Goal: Task Accomplishment & Management: Use online tool/utility

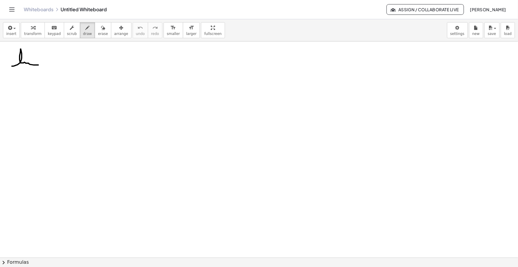
drag, startPoint x: 19, startPoint y: 64, endPoint x: 39, endPoint y: 64, distance: 19.9
drag, startPoint x: 15, startPoint y: 71, endPoint x: 18, endPoint y: 74, distance: 4.2
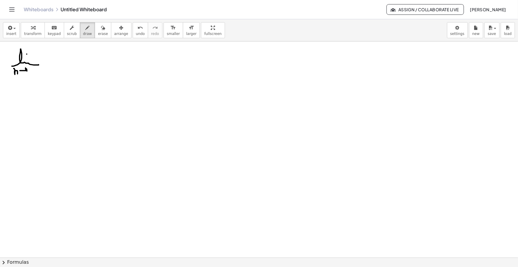
drag, startPoint x: 20, startPoint y: 71, endPoint x: 25, endPoint y: 73, distance: 5.6
click at [14, 29] on span "button" at bounding box center [14, 28] width 2 height 1
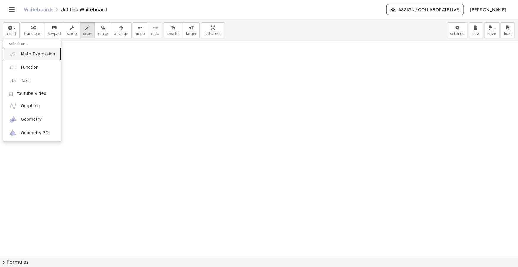
click at [46, 53] on span "Math Expression" at bounding box center [38, 54] width 34 height 6
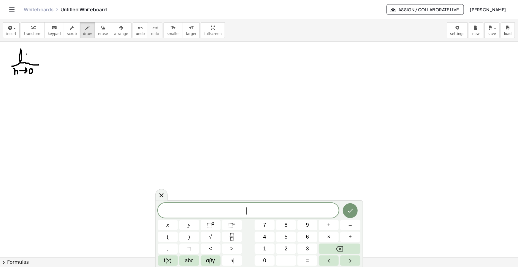
click at [257, 212] on span "​" at bounding box center [248, 211] width 181 height 8
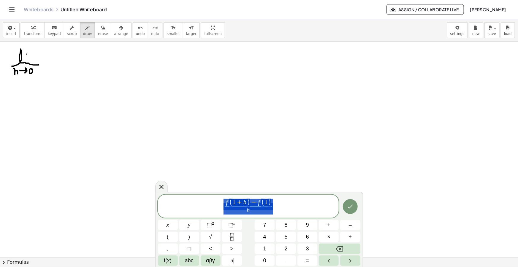
drag, startPoint x: 275, startPoint y: 208, endPoint x: 182, endPoint y: 205, distance: 92.7
click at [185, 205] on span "f ( 1 + h ) − f ( 1 ) h ​" at bounding box center [248, 207] width 181 height 17
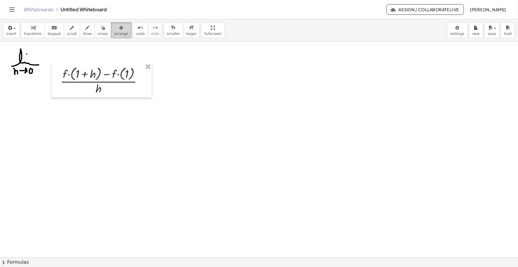
click at [114, 27] on div "button" at bounding box center [121, 27] width 14 height 7
click at [170, 30] on icon "format_size" at bounding box center [173, 27] width 6 height 7
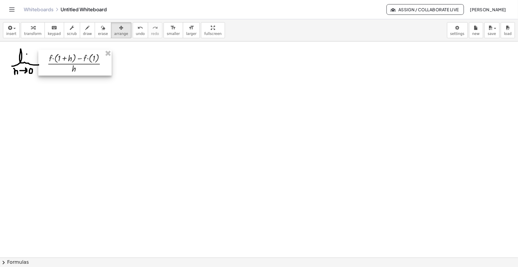
drag, startPoint x: 83, startPoint y: 70, endPoint x: 78, endPoint y: 70, distance: 5.6
click at [78, 70] on div at bounding box center [74, 63] width 73 height 26
click at [81, 23] on button "draw" at bounding box center [87, 30] width 15 height 16
drag, startPoint x: 109, startPoint y: 62, endPoint x: 113, endPoint y: 62, distance: 4.2
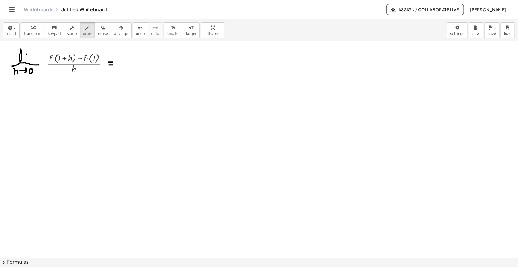
drag, startPoint x: 109, startPoint y: 65, endPoint x: 113, endPoint y: 65, distance: 3.6
drag, startPoint x: 121, startPoint y: 66, endPoint x: 140, endPoint y: 68, distance: 18.5
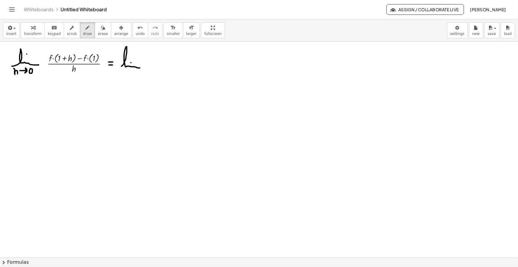
click at [10, 32] on span "insert" at bounding box center [11, 34] width 10 height 4
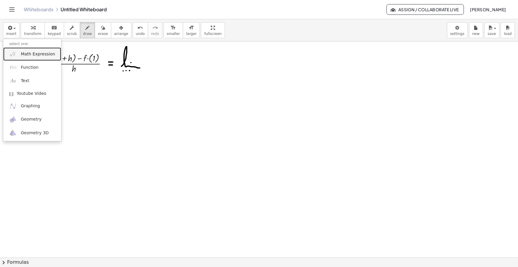
click at [24, 51] on span "Math Expression" at bounding box center [38, 54] width 34 height 6
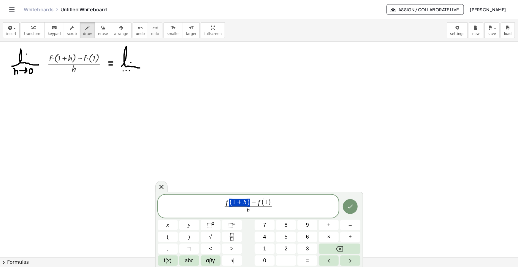
drag, startPoint x: 249, startPoint y: 202, endPoint x: 224, endPoint y: 203, distance: 24.4
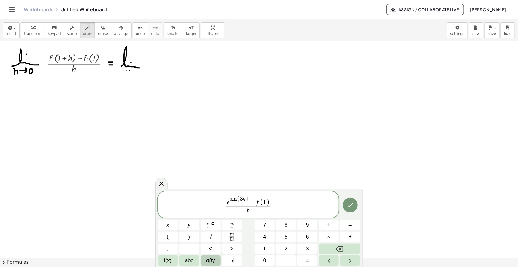
click at [208, 259] on span "αβγ" at bounding box center [210, 261] width 9 height 8
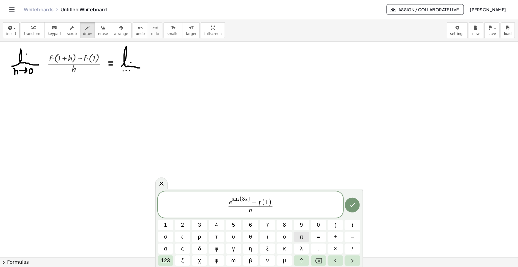
click at [303, 234] on button "π" at bounding box center [301, 237] width 15 height 10
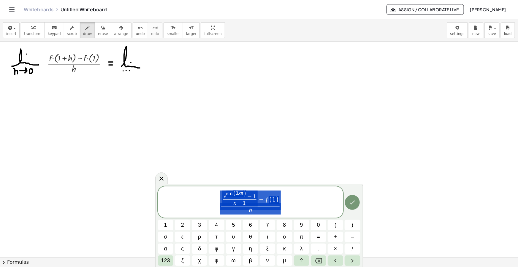
drag, startPoint x: 256, startPoint y: 200, endPoint x: 219, endPoint y: 196, distance: 37.0
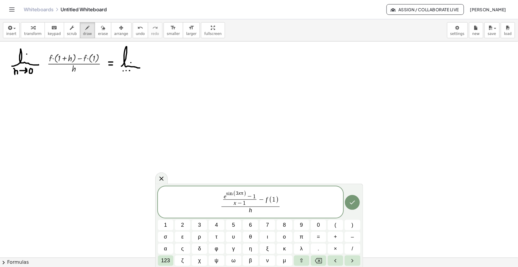
click at [262, 200] on span "−" at bounding box center [262, 200] width 8 height 7
click at [297, 238] on button "π" at bounding box center [301, 237] width 15 height 10
click at [164, 258] on span "123" at bounding box center [165, 261] width 9 height 8
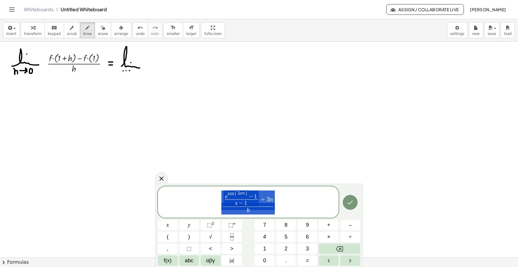
drag, startPoint x: 257, startPoint y: 199, endPoint x: 222, endPoint y: 199, distance: 35.3
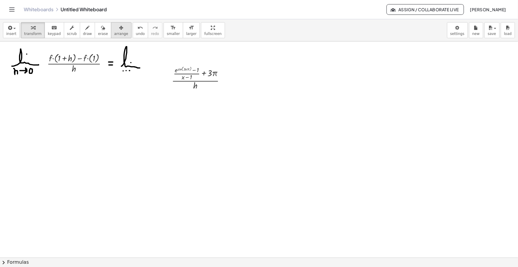
click at [119, 29] on icon "button" at bounding box center [121, 27] width 4 height 7
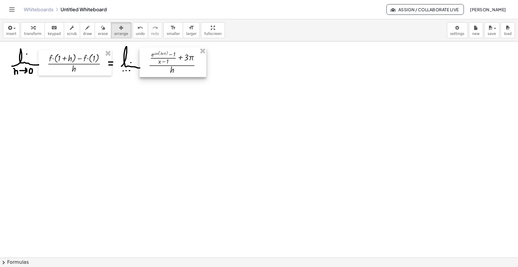
drag, startPoint x: 202, startPoint y: 84, endPoint x: 178, endPoint y: 68, distance: 28.5
click at [178, 68] on div at bounding box center [173, 63] width 67 height 30
drag, startPoint x: 81, startPoint y: 26, endPoint x: 136, endPoint y: 66, distance: 68.5
click at [86, 25] on icon "button" at bounding box center [88, 27] width 4 height 7
drag, startPoint x: 200, startPoint y: 62, endPoint x: 205, endPoint y: 62, distance: 4.2
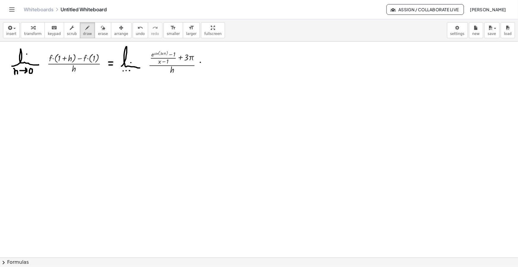
drag, startPoint x: 200, startPoint y: 66, endPoint x: 204, endPoint y: 66, distance: 3.9
drag, startPoint x: 211, startPoint y: 69, endPoint x: 236, endPoint y: 69, distance: 25.5
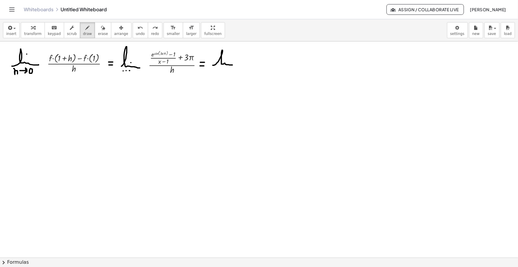
drag, startPoint x: 213, startPoint y: 65, endPoint x: 232, endPoint y: 65, distance: 19.6
drag, startPoint x: 228, startPoint y: 60, endPoint x: 225, endPoint y: 65, distance: 5.8
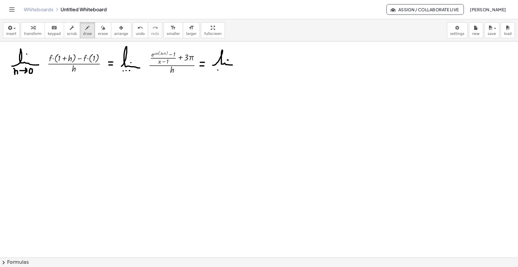
click at [14, 34] on span "insert" at bounding box center [11, 34] width 10 height 4
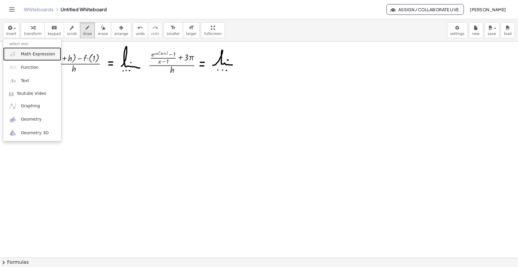
click at [30, 54] on span "Math Expression" at bounding box center [38, 54] width 34 height 6
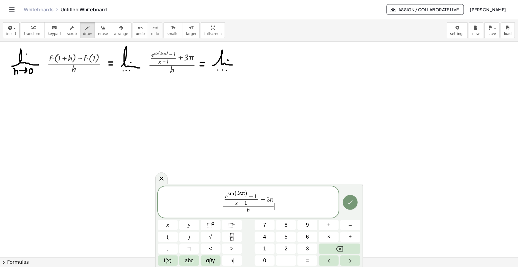
click at [250, 210] on span "h" at bounding box center [248, 211] width 51 height 8
click at [258, 199] on span "e s i n ( 3 x π ) − 1" at bounding box center [241, 195] width 33 height 9
click at [249, 211] on var "h" at bounding box center [248, 210] width 3 height 7
click at [252, 210] on span "h ​" at bounding box center [248, 211] width 51 height 8
drag, startPoint x: 249, startPoint y: 210, endPoint x: 246, endPoint y: 211, distance: 3.0
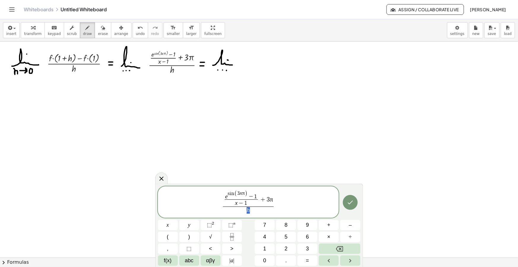
click at [256, 210] on span "h" at bounding box center [248, 211] width 51 height 8
drag, startPoint x: 246, startPoint y: 192, endPoint x: 228, endPoint y: 194, distance: 18.6
click at [276, 211] on span "e s i n ( 3 x π ) − 1 x − 1 ​ + 3 π h ​ ​" at bounding box center [248, 202] width 181 height 25
click at [251, 209] on span "h" at bounding box center [248, 211] width 51 height 8
click at [285, 206] on span "e s i n ( 3 x π ) − 1 x − 1 ​ + 3 π h ​ ​" at bounding box center [248, 202] width 181 height 25
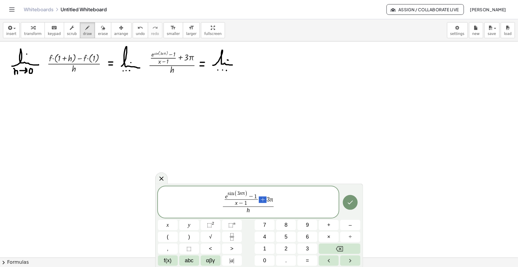
click at [273, 200] on span "e s i n ( 3 x π ) − 1 x − 1 ​ + 3 π" at bounding box center [248, 199] width 51 height 16
click at [247, 202] on span "x − 1 ​" at bounding box center [241, 203] width 33 height 7
click at [256, 196] on span "1" at bounding box center [255, 197] width 3 height 6
drag, startPoint x: 276, startPoint y: 201, endPoint x: 270, endPoint y: 200, distance: 5.7
click at [260, 195] on span "e s i n ( 3 x π ) − 1 + ​" at bounding box center [241, 195] width 40 height 9
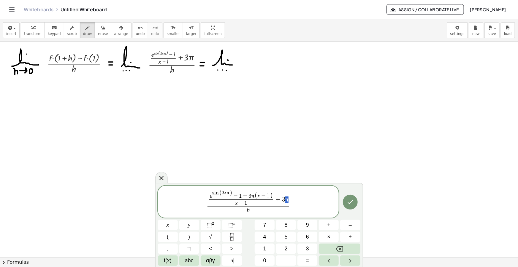
click at [287, 201] on span "e s i n ( 3 x π ) − 1 + 3 π ( x − 1 ) x − 1 ​ + 3 π" at bounding box center [249, 198] width 82 height 17
click at [287, 201] on span "π" at bounding box center [286, 199] width 3 height 7
drag, startPoint x: 289, startPoint y: 200, endPoint x: 277, endPoint y: 200, distance: 11.3
click at [277, 200] on span "e s i n ( 3 x π ) − 1 + 3 π ( x − 1 ) x − 1 ​ + 3 π" at bounding box center [249, 198] width 82 height 17
click at [246, 211] on span "​ h" at bounding box center [249, 211] width 68 height 8
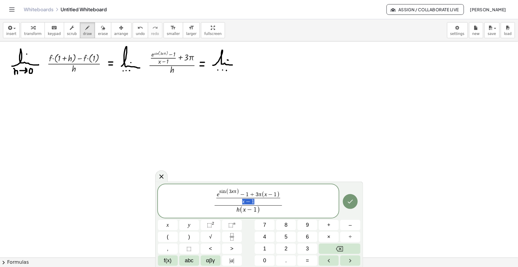
drag, startPoint x: 255, startPoint y: 203, endPoint x: 243, endPoint y: 202, distance: 12.2
click at [243, 202] on span "x − 1" at bounding box center [248, 201] width 64 height 7
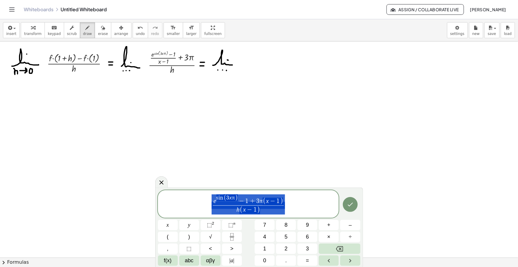
drag, startPoint x: 288, startPoint y: 205, endPoint x: 189, endPoint y: 205, distance: 99.8
click at [193, 205] on span "e s i n ( 3 x π ) − 1 + 3 π ( x − 1 ) h ( x − 1 ) ​" at bounding box center [248, 204] width 181 height 21
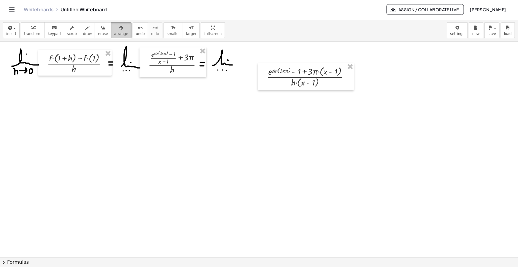
click at [119, 31] on icon "button" at bounding box center [121, 27] width 4 height 7
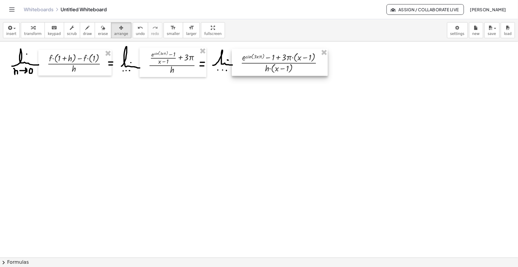
drag, startPoint x: 300, startPoint y: 77, endPoint x: 273, endPoint y: 64, distance: 29.5
click at [273, 64] on div at bounding box center [280, 62] width 96 height 27
click at [83, 32] on span "draw" at bounding box center [87, 34] width 9 height 4
drag, startPoint x: 322, startPoint y: 62, endPoint x: 327, endPoint y: 61, distance: 4.8
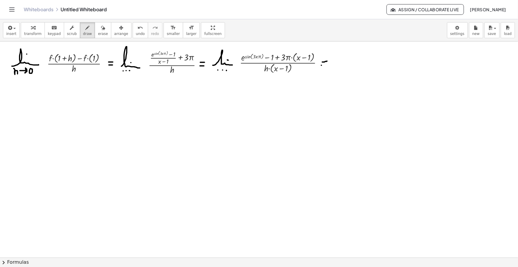
drag, startPoint x: 322, startPoint y: 65, endPoint x: 327, endPoint y: 66, distance: 5.1
drag, startPoint x: 4, startPoint y: 101, endPoint x: 10, endPoint y: 101, distance: 5.4
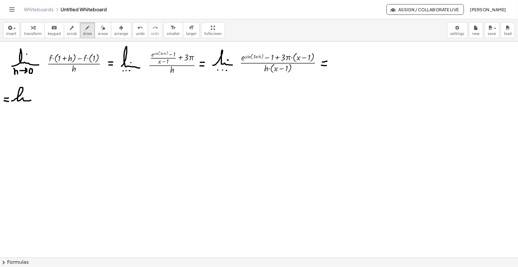
drag, startPoint x: 12, startPoint y: 101, endPoint x: 32, endPoint y: 101, distance: 20.8
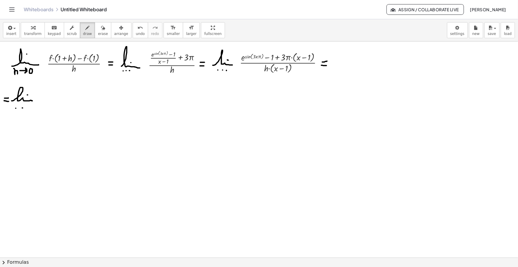
click at [114, 32] on span "arrange" at bounding box center [121, 34] width 14 height 4
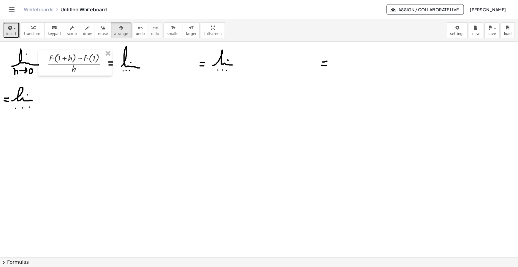
click at [8, 27] on icon "button" at bounding box center [9, 27] width 5 height 7
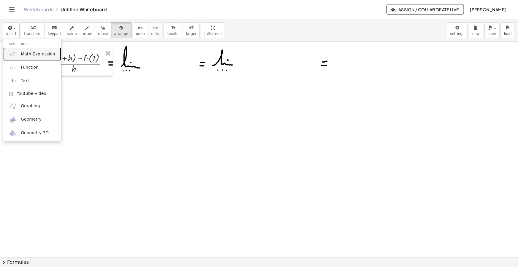
click at [33, 48] on link "Math Expression" at bounding box center [32, 54] width 58 height 13
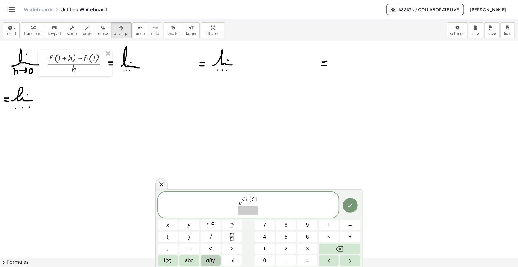
click at [209, 262] on span "αβγ" at bounding box center [210, 261] width 9 height 8
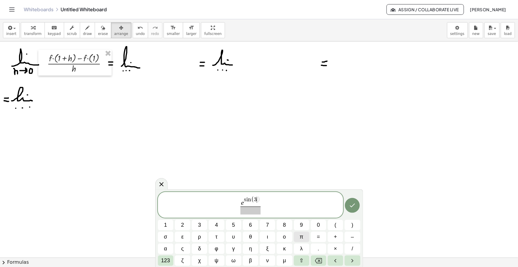
click at [305, 238] on button "π" at bounding box center [301, 237] width 15 height 10
click at [271, 206] on span "e s i n ( 3 π x ) − 1 x − 1 ​ ​" at bounding box center [251, 206] width 186 height 20
click at [230, 205] on span "e s i n ( 3 π x ) − 1 x − 1 ​ ​" at bounding box center [251, 206] width 186 height 20
click at [270, 207] on span ")" at bounding box center [272, 205] width 4 height 22
click at [297, 235] on button "π" at bounding box center [301, 237] width 15 height 10
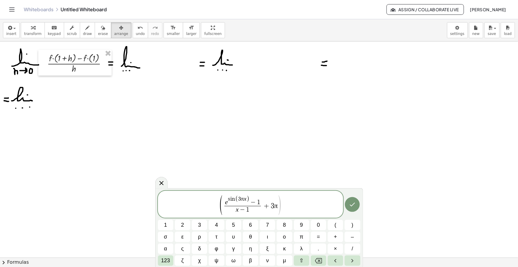
click at [281, 208] on span ")" at bounding box center [280, 205] width 4 height 22
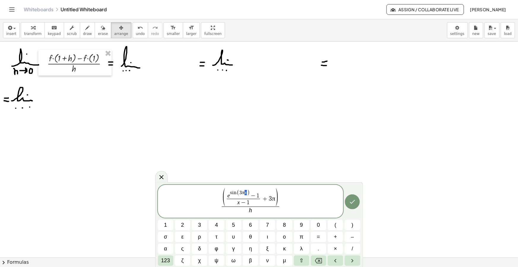
click at [245, 193] on span "( 3 π x )" at bounding box center [243, 193] width 13 height 6
click at [240, 202] on span "x − 1" at bounding box center [243, 202] width 47 height 7
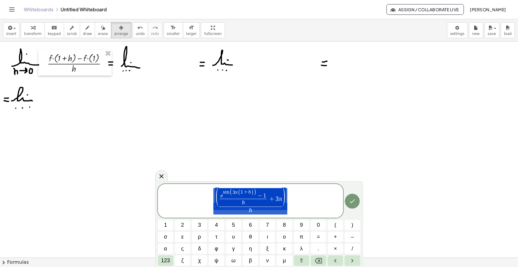
drag, startPoint x: 289, startPoint y: 205, endPoint x: 220, endPoint y: 202, distance: 69.5
click at [220, 202] on span "( e s i n ( 3 π ( 1 + h ) ) − 1 h ​ + 3 π ) h ​" at bounding box center [251, 202] width 186 height 28
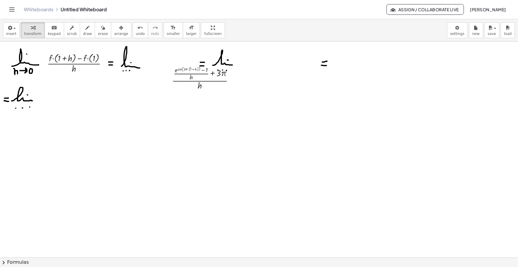
click at [114, 34] on span "arrange" at bounding box center [121, 34] width 14 height 4
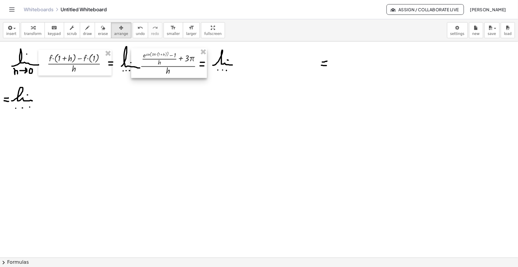
drag, startPoint x: 175, startPoint y: 77, endPoint x: 143, endPoint y: 62, distance: 35.3
click at [143, 62] on div at bounding box center [169, 63] width 76 height 30
click at [13, 29] on span "button" at bounding box center [14, 28] width 2 height 1
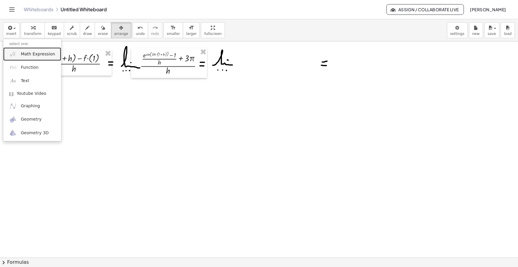
click at [33, 54] on span "Math Expression" at bounding box center [38, 54] width 34 height 6
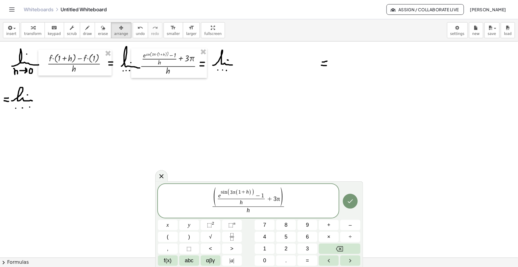
click at [264, 195] on span "e s i n ( 3 π ( 1 + h ) ) − 1" at bounding box center [241, 194] width 47 height 10
click at [213, 259] on span "αβγ" at bounding box center [210, 261] width 9 height 8
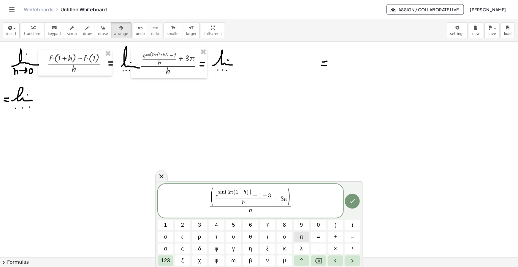
click at [303, 237] on button "π" at bounding box center [301, 237] width 15 height 10
drag, startPoint x: 289, startPoint y: 200, endPoint x: 279, endPoint y: 199, distance: 9.8
click at [279, 199] on span "( e s i n ( 3 π ( 1 + h ) ) − 1 + 3 π h h ​ + 3 π )" at bounding box center [251, 198] width 86 height 18
click at [297, 207] on span "( e s i n ( 3 π ( 1 + h ) ) − 1 + 3 π h h ​ ​ ) h ​" at bounding box center [251, 202] width 186 height 28
click at [252, 210] on span "h" at bounding box center [250, 211] width 73 height 8
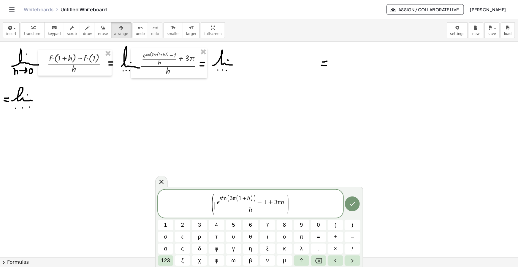
click at [214, 203] on span "(" at bounding box center [213, 204] width 4 height 23
click at [256, 210] on span "h" at bounding box center [250, 211] width 69 height 8
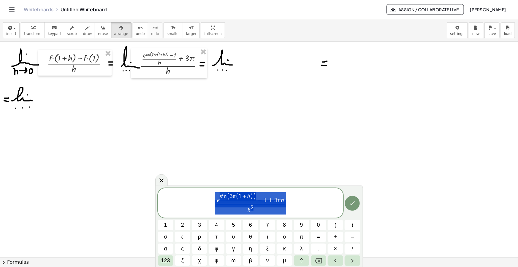
drag, startPoint x: 287, startPoint y: 205, endPoint x: 186, endPoint y: 196, distance: 101.7
click at [186, 196] on span "e s i n ( 3 π ( 1 + h ) ) − 1 + 3 π h h 2 ​" at bounding box center [251, 203] width 186 height 23
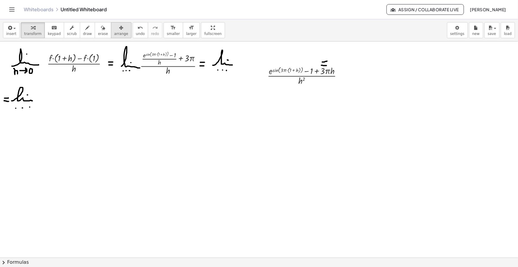
click at [119, 32] on button "arrange" at bounding box center [121, 30] width 20 height 16
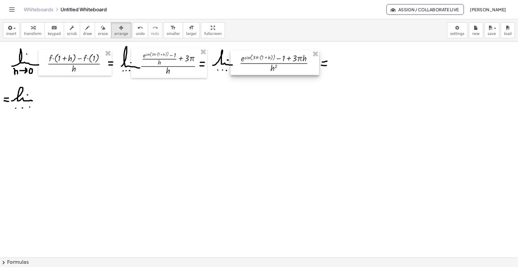
drag, startPoint x: 283, startPoint y: 74, endPoint x: 255, endPoint y: 61, distance: 30.7
click at [255, 61] on div at bounding box center [275, 62] width 88 height 25
click at [253, 30] on div "insert select one: Math Expression Function Text Youtube Video Graphing Geometr…" at bounding box center [259, 30] width 518 height 22
click at [83, 32] on span "draw" at bounding box center [87, 34] width 9 height 4
click at [234, 22] on div "insert select one: Math Expression Function Text Youtube Video Graphing Geometr…" at bounding box center [259, 30] width 518 height 22
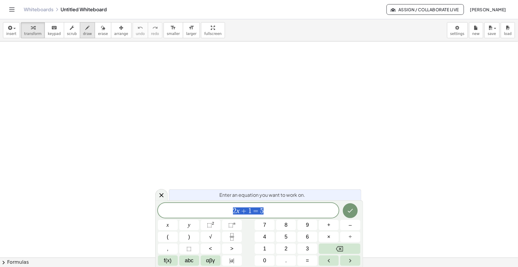
click at [86, 30] on icon "button" at bounding box center [88, 27] width 4 height 7
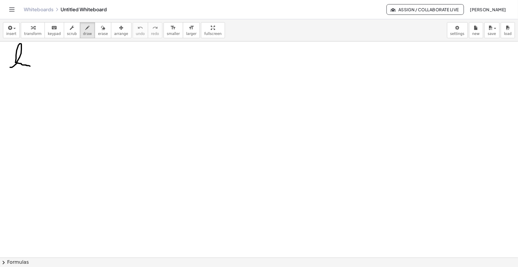
drag, startPoint x: 10, startPoint y: 67, endPoint x: 32, endPoint y: 66, distance: 22.3
drag, startPoint x: 11, startPoint y: 73, endPoint x: 17, endPoint y: 78, distance: 8.2
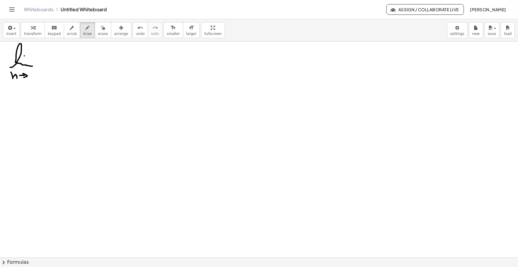
drag, startPoint x: 20, startPoint y: 75, endPoint x: 24, endPoint y: 78, distance: 5.4
click at [11, 34] on span "insert" at bounding box center [11, 34] width 10 height 4
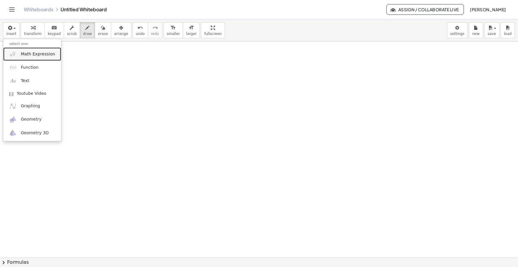
click at [21, 48] on link "Math Expression" at bounding box center [32, 54] width 58 height 13
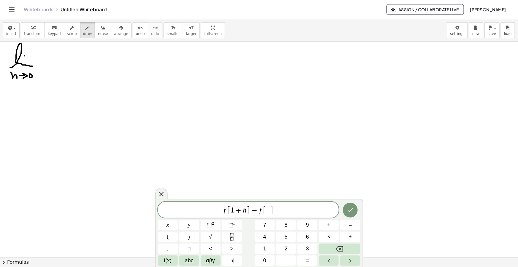
click at [240, 212] on span "+" at bounding box center [239, 210] width 9 height 7
click at [259, 210] on span "[" at bounding box center [259, 210] width 4 height 9
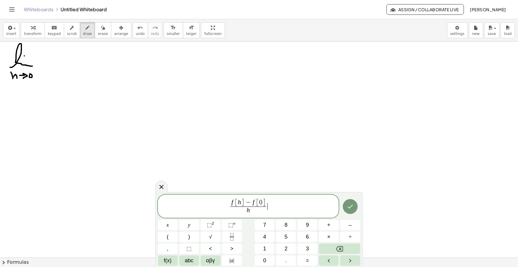
drag, startPoint x: 271, startPoint y: 206, endPoint x: 178, endPoint y: 200, distance: 93.4
click at [178, 200] on span "f [ h ] − f [ 0 ] h ​ ​" at bounding box center [248, 207] width 181 height 17
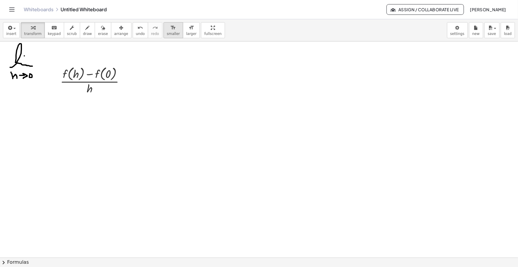
click at [166, 30] on button "format_size smaller" at bounding box center [174, 30] width 20 height 16
click at [117, 30] on button "arrange" at bounding box center [121, 30] width 20 height 16
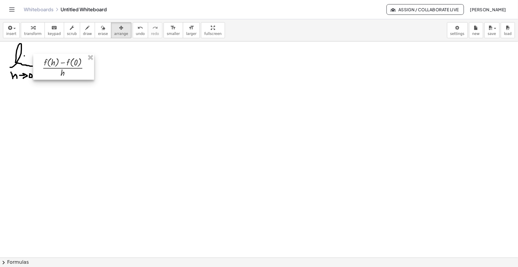
drag, startPoint x: 80, startPoint y: 64, endPoint x: 73, endPoint y: 55, distance: 11.8
click at [69, 63] on div at bounding box center [63, 67] width 61 height 26
drag, startPoint x: 78, startPoint y: 30, endPoint x: 87, endPoint y: 45, distance: 17.3
click at [86, 30] on icon "button" at bounding box center [88, 27] width 4 height 7
drag, startPoint x: 99, startPoint y: 67, endPoint x: 102, endPoint y: 67, distance: 3.3
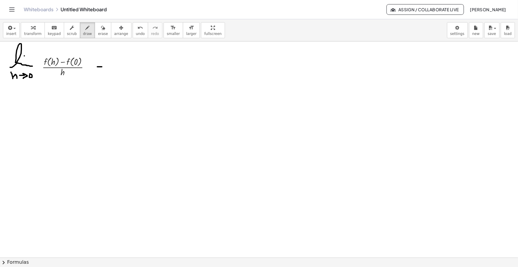
drag, startPoint x: 96, startPoint y: 72, endPoint x: 101, endPoint y: 73, distance: 5.4
drag, startPoint x: 110, startPoint y: 68, endPoint x: 130, endPoint y: 71, distance: 20.4
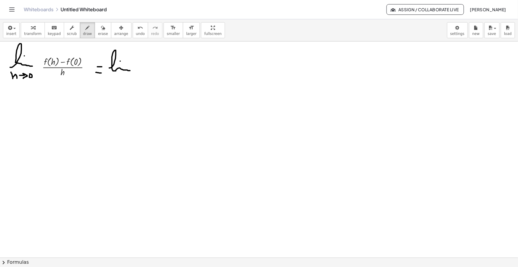
click at [16, 29] on button "insert" at bounding box center [11, 30] width 17 height 16
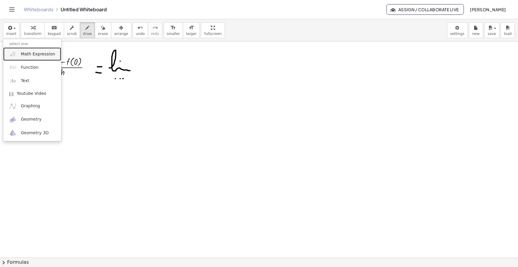
click at [22, 51] on span "Math Expression" at bounding box center [38, 54] width 34 height 6
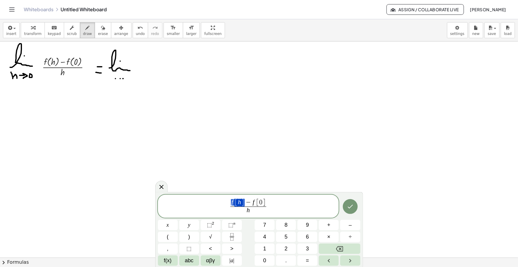
drag, startPoint x: 244, startPoint y: 202, endPoint x: 230, endPoint y: 202, distance: 13.7
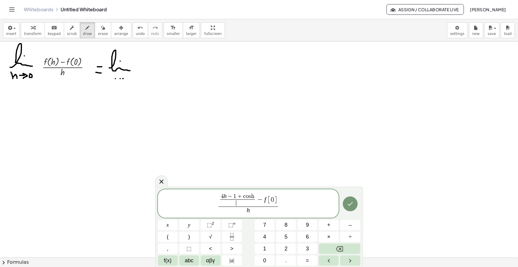
click at [251, 194] on var "h" at bounding box center [252, 197] width 3 height 6
click at [240, 204] on span at bounding box center [238, 203] width 40 height 7
drag, startPoint x: 281, startPoint y: 197, endPoint x: 267, endPoint y: 198, distance: 13.4
click at [267, 198] on span "4 h − 1 + c o s ( h ) 3 h + s i n ( h ) ​ − f [ 0 ]" at bounding box center [248, 199] width 65 height 15
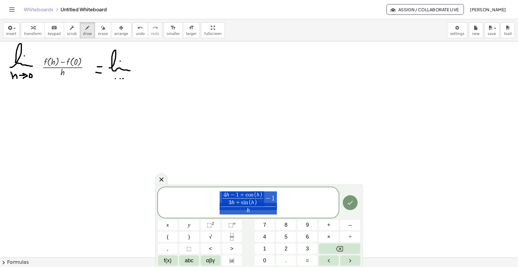
drag, startPoint x: 281, startPoint y: 208, endPoint x: 217, endPoint y: 203, distance: 63.7
click at [217, 203] on span "4 h − 1 + c o s ( h ) 3 h + s i n ( h ) ​ − 1 h ​" at bounding box center [248, 203] width 181 height 24
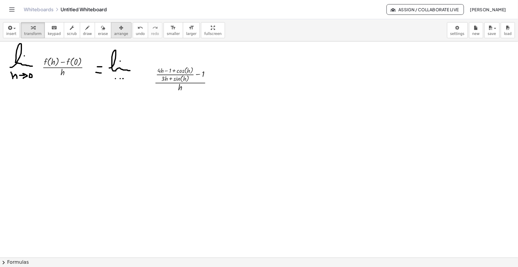
click at [113, 23] on button "arrange" at bounding box center [121, 30] width 20 height 16
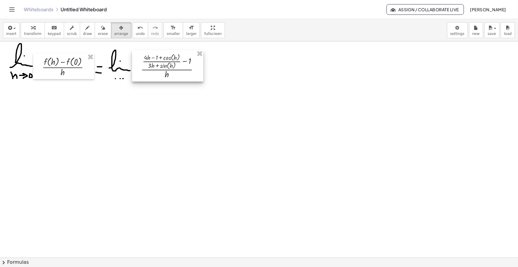
drag, startPoint x: 154, startPoint y: 82, endPoint x: 140, endPoint y: 69, distance: 19.6
click at [140, 69] on div at bounding box center [167, 65] width 71 height 31
click at [86, 28] on icon "button" at bounding box center [88, 27] width 4 height 7
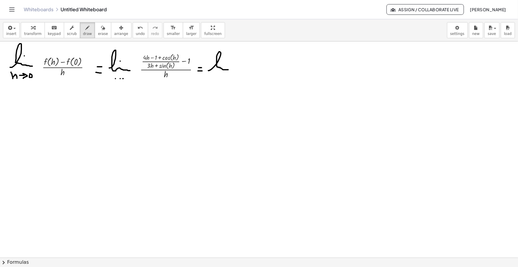
drag, startPoint x: 208, startPoint y: 71, endPoint x: 229, endPoint y: 67, distance: 21.4
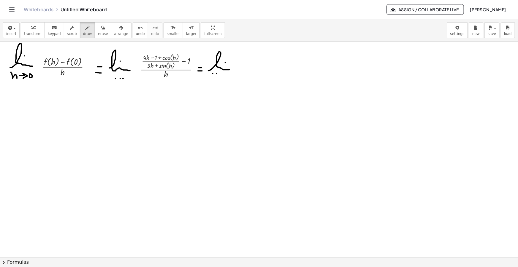
click at [12, 27] on span "button" at bounding box center [12, 28] width 1 height 4
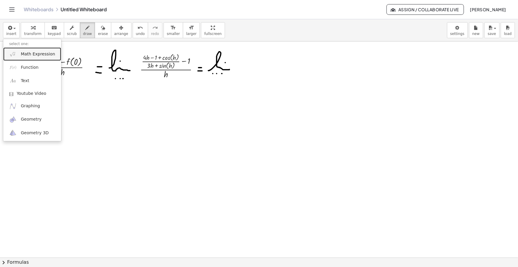
click at [35, 53] on span "Math Expression" at bounding box center [38, 54] width 34 height 6
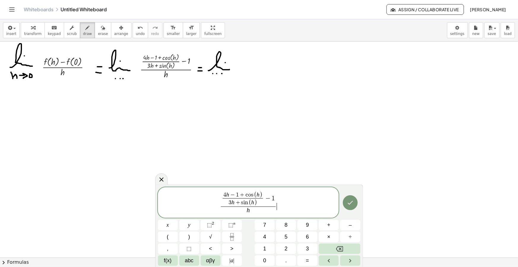
click at [256, 203] on span ")" at bounding box center [255, 203] width 3 height 7
click at [262, 194] on span "4 h − 1 + c o s ( h )" at bounding box center [243, 195] width 40 height 7
click at [295, 198] on span "4 h − 1 + c o s ( h ) − 3 h − s i n ( h ) 3 h + s i n ( h ) ​ − 1 h ​" at bounding box center [248, 203] width 93 height 23
click at [291, 198] on span "1" at bounding box center [290, 199] width 3 height 7
click at [294, 199] on span "4 h − 1 + c o s ( h ) − 3 h − s i n ( h ) 3 h + s i n ( h ) ​ − ​ 1 h ​" at bounding box center [248, 203] width 93 height 23
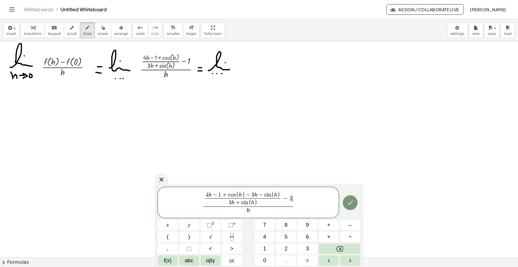
click at [292, 198] on span "4 h − 1 + c o s ( h ) − 3 h − s i n ( h ) 3 h + s i n ( h ) ​ − 1 ​" at bounding box center [248, 199] width 90 height 15
click at [214, 194] on var "h" at bounding box center [215, 195] width 3 height 6
click at [262, 195] on span "4 h − 1 + c o s ( h ) − 3 h ​ − s i n ( h )" at bounding box center [247, 195] width 75 height 7
click at [220, 194] on span "4 h − 1 + c o s ( h ) ​ − s i n ( h )" at bounding box center [248, 195] width 63 height 7
click at [282, 199] on span "​ h − 1 + c o s ( h ) − s i n ( h ) 3 h + s i n ( h ) ​ h ​" at bounding box center [248, 203] width 181 height 24
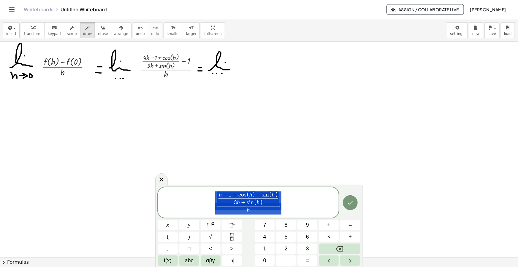
drag, startPoint x: 284, startPoint y: 205, endPoint x: 188, endPoint y: 196, distance: 96.6
click at [189, 196] on span "h − 1 + c o s ( h ) − s i n ( h ) 3 h + s i n ( h ) ​ h ​" at bounding box center [248, 203] width 181 height 24
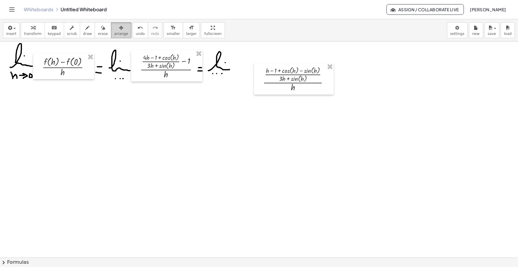
click at [114, 30] on div "button" at bounding box center [121, 27] width 14 height 7
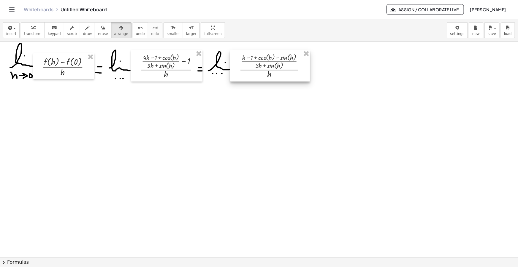
drag, startPoint x: 280, startPoint y: 90, endPoint x: 257, endPoint y: 77, distance: 25.9
click at [257, 77] on div at bounding box center [270, 65] width 80 height 31
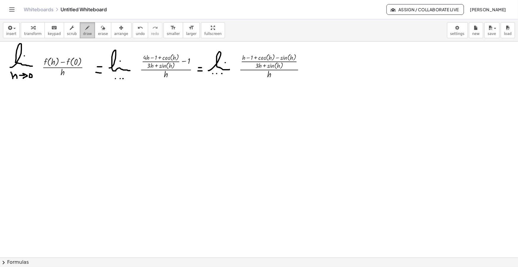
click at [86, 27] on icon "button" at bounding box center [88, 27] width 4 height 7
drag, startPoint x: 309, startPoint y: 68, endPoint x: 313, endPoint y: 68, distance: 3.9
drag, startPoint x: 308, startPoint y: 73, endPoint x: 312, endPoint y: 73, distance: 3.6
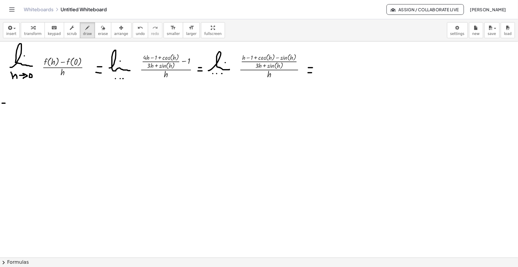
drag, startPoint x: 2, startPoint y: 107, endPoint x: 8, endPoint y: 107, distance: 6.2
drag, startPoint x: 12, startPoint y: 108, endPoint x: 36, endPoint y: 107, distance: 24.1
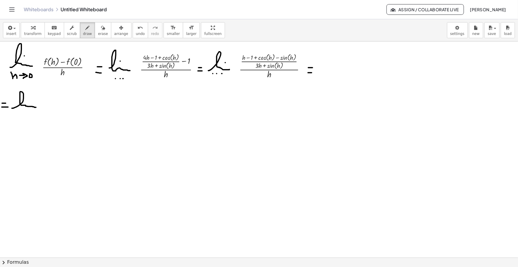
click at [10, 26] on icon "button" at bounding box center [9, 27] width 5 height 7
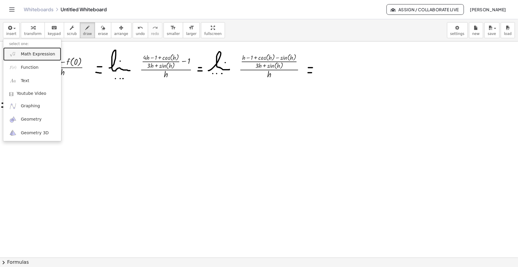
click at [29, 56] on span "Math Expression" at bounding box center [38, 54] width 34 height 6
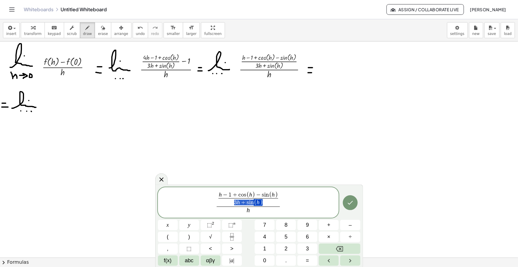
drag, startPoint x: 264, startPoint y: 202, endPoint x: 234, endPoint y: 203, distance: 29.4
click at [234, 203] on span "3 h + s i n ( h )" at bounding box center [249, 203] width 60 height 8
click at [253, 212] on span "h ​" at bounding box center [249, 211] width 64 height 8
click at [273, 201] on span at bounding box center [249, 200] width 60 height 7
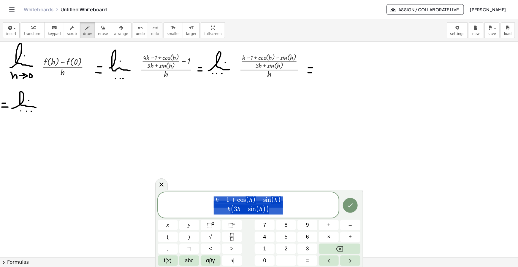
drag, startPoint x: 286, startPoint y: 205, endPoint x: 139, endPoint y: 201, distance: 146.7
click at [139, 201] on body "Graspable Math Activities Get Started Activity Bank Assigned Work Classes White…" at bounding box center [259, 133] width 518 height 267
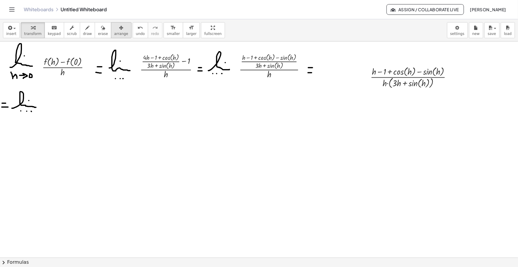
click at [114, 30] on div "button" at bounding box center [121, 27] width 14 height 7
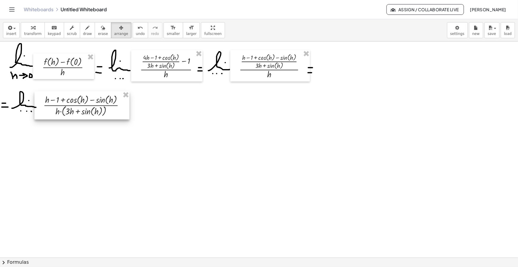
drag, startPoint x: 410, startPoint y: 80, endPoint x: 83, endPoint y: 108, distance: 328.7
click at [83, 108] on div at bounding box center [81, 105] width 95 height 28
click at [86, 28] on icon "button" at bounding box center [88, 27] width 4 height 7
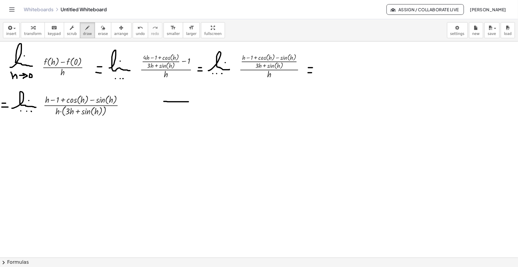
drag, startPoint x: 166, startPoint y: 102, endPoint x: 189, endPoint y: 102, distance: 22.9
drag, startPoint x: 163, startPoint y: 107, endPoint x: 186, endPoint y: 105, distance: 23.3
drag, startPoint x: 186, startPoint y: 101, endPoint x: 183, endPoint y: 112, distance: 11.7
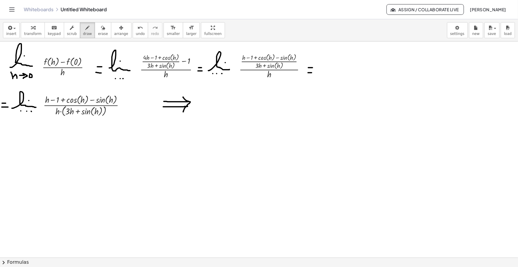
click at [11, 30] on icon "button" at bounding box center [9, 27] width 5 height 7
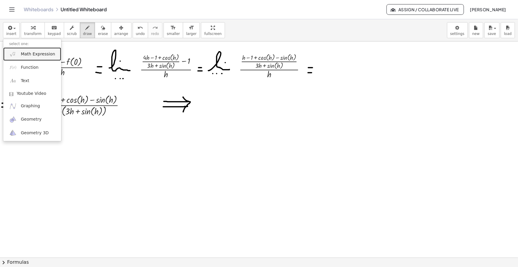
click at [31, 51] on span "Math Expression" at bounding box center [38, 54] width 34 height 6
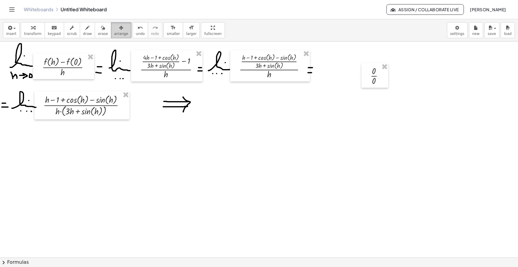
click at [115, 33] on span "arrange" at bounding box center [121, 34] width 14 height 4
drag, startPoint x: 327, startPoint y: 97, endPoint x: 205, endPoint y: 113, distance: 123.3
click at [205, 113] on div at bounding box center [203, 105] width 27 height 25
click at [6, 31] on div "button" at bounding box center [11, 27] width 10 height 7
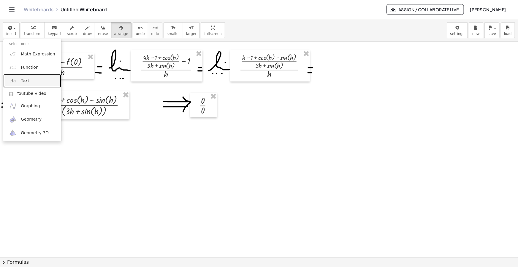
click at [27, 83] on span "Text" at bounding box center [25, 81] width 8 height 6
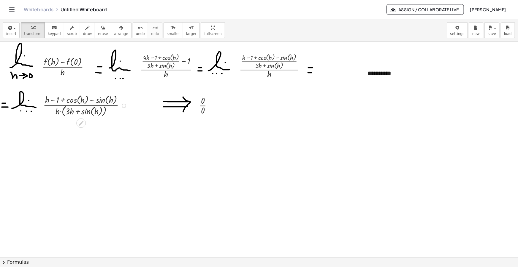
drag, startPoint x: 35, startPoint y: 96, endPoint x: 393, endPoint y: 88, distance: 357.8
click at [396, 78] on div at bounding box center [406, 81] width 77 height 9
click at [384, 91] on div at bounding box center [406, 90] width 77 height 9
click at [419, 91] on div "**********" at bounding box center [406, 90] width 77 height 9
click at [377, 107] on div "*" at bounding box center [406, 107] width 77 height 9
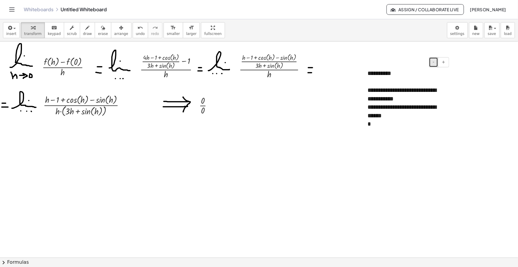
click at [433, 64] on button "-" at bounding box center [433, 62] width 9 height 10
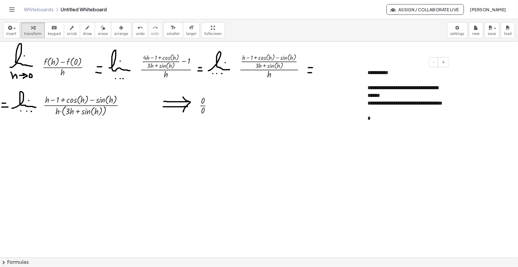
click at [376, 119] on div "*" at bounding box center [406, 119] width 77 height 8
click at [119, 29] on icon "button" at bounding box center [121, 27] width 4 height 7
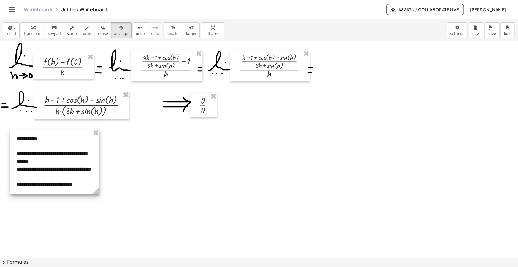
drag, startPoint x: 249, startPoint y: 113, endPoint x: 77, endPoint y: 153, distance: 176.9
click at [77, 153] on div at bounding box center [54, 161] width 89 height 65
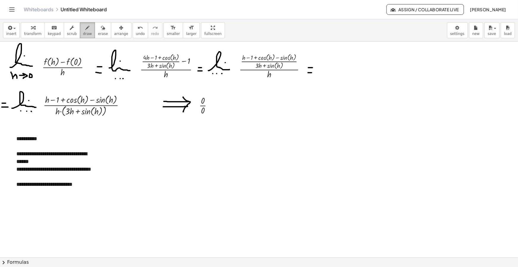
click at [83, 30] on div "button" at bounding box center [87, 27] width 9 height 7
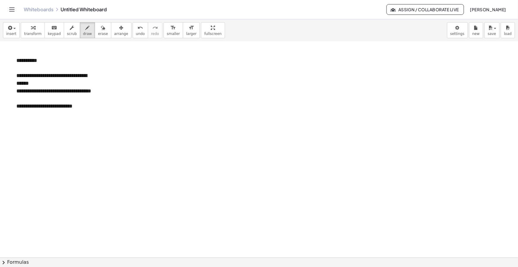
scroll to position [81, 0]
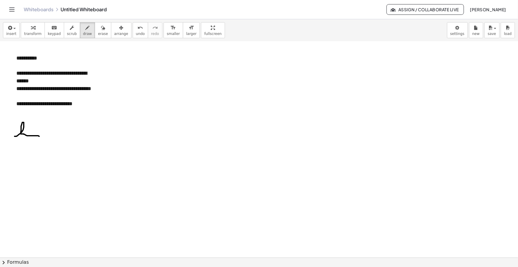
drag, startPoint x: 15, startPoint y: 136, endPoint x: 41, endPoint y: 136, distance: 26.7
click at [41, 136] on div at bounding box center [259, 196] width 518 height 471
click at [29, 129] on div at bounding box center [259, 196] width 518 height 471
drag, startPoint x: 16, startPoint y: 141, endPoint x: 19, endPoint y: 148, distance: 7.3
click at [19, 148] on div at bounding box center [259, 196] width 518 height 471
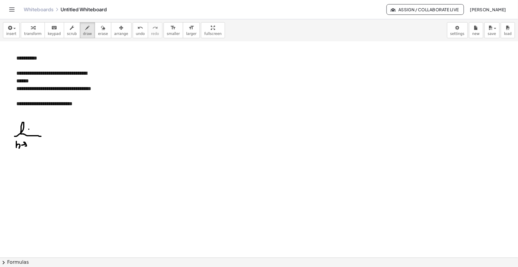
drag, startPoint x: 22, startPoint y: 145, endPoint x: 25, endPoint y: 146, distance: 3.7
click at [25, 146] on div at bounding box center [259, 196] width 518 height 471
drag, startPoint x: 28, startPoint y: 146, endPoint x: 29, endPoint y: 143, distance: 3.1
click at [29, 143] on div at bounding box center [259, 196] width 518 height 471
click at [15, 27] on div "button" at bounding box center [11, 27] width 10 height 7
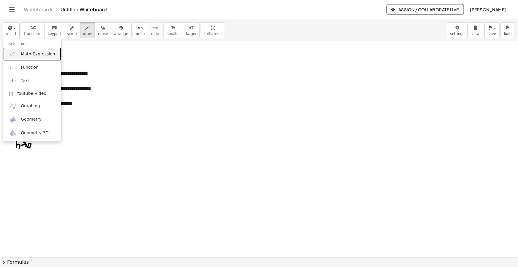
click at [28, 56] on span "Math Expression" at bounding box center [38, 54] width 34 height 6
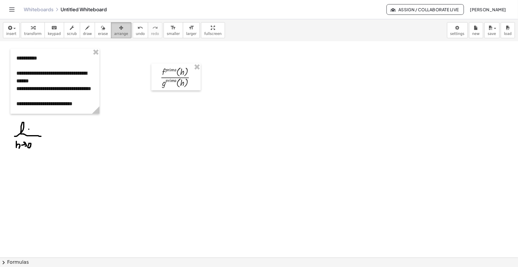
click at [114, 32] on span "arrange" at bounding box center [121, 34] width 14 height 4
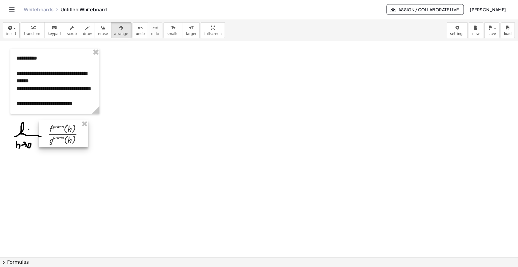
drag, startPoint x: 182, startPoint y: 85, endPoint x: 75, endPoint y: 141, distance: 121.4
click at [75, 141] on div at bounding box center [63, 134] width 49 height 27
click at [51, 36] on span "keypad" at bounding box center [54, 34] width 13 height 4
click at [66, 102] on div "**********" at bounding box center [54, 104] width 77 height 8
click at [26, 82] on div "**********" at bounding box center [54, 77] width 77 height 15
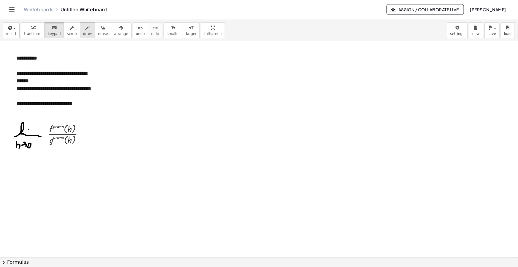
click at [83, 35] on span "draw" at bounding box center [87, 34] width 9 height 4
drag, startPoint x: 85, startPoint y: 134, endPoint x: 90, endPoint y: 134, distance: 4.8
click at [90, 134] on div at bounding box center [259, 196] width 518 height 471
drag, startPoint x: 85, startPoint y: 137, endPoint x: 89, endPoint y: 138, distance: 4.2
click at [89, 138] on div at bounding box center [259, 196] width 518 height 471
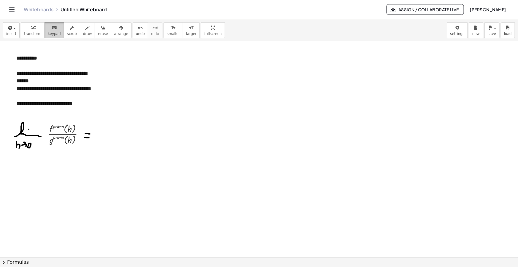
click at [45, 31] on button "keyboard keypad" at bounding box center [55, 30] width 20 height 16
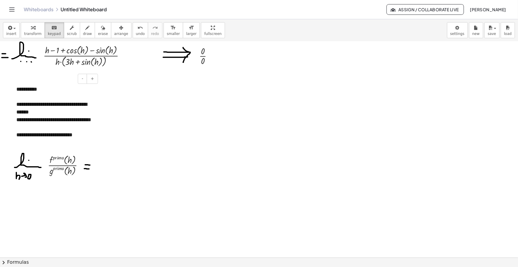
scroll to position [0, 0]
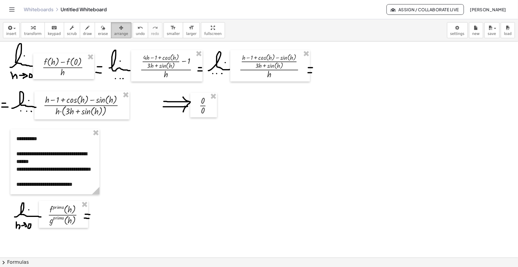
click at [115, 32] on span "arrange" at bounding box center [121, 34] width 14 height 4
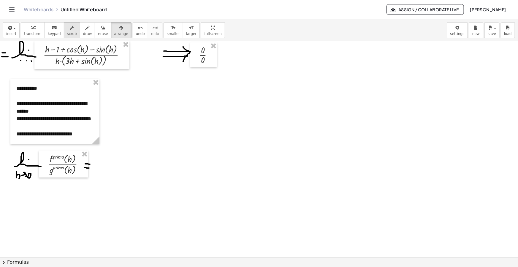
scroll to position [54, 0]
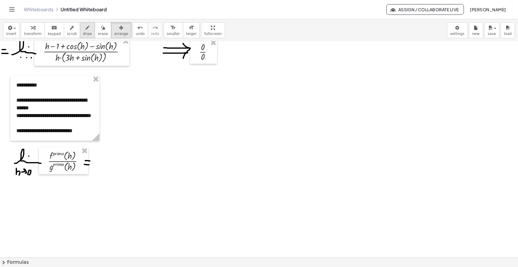
drag, startPoint x: 76, startPoint y: 31, endPoint x: 98, endPoint y: 115, distance: 86.2
click at [83, 32] on span "draw" at bounding box center [87, 34] width 9 height 4
drag, startPoint x: 97, startPoint y: 164, endPoint x: 116, endPoint y: 166, distance: 19.1
click at [116, 166] on div at bounding box center [259, 223] width 518 height 471
click at [108, 158] on div at bounding box center [259, 223] width 518 height 471
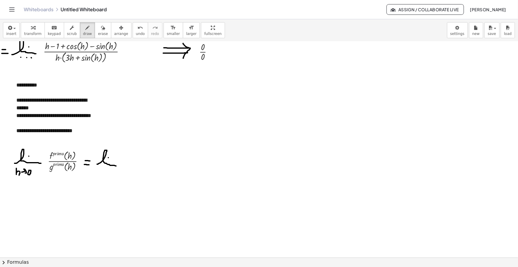
click at [99, 170] on div at bounding box center [259, 223] width 518 height 471
click at [104, 170] on div at bounding box center [259, 223] width 518 height 471
click at [109, 170] on div at bounding box center [259, 223] width 518 height 471
click at [7, 31] on icon "button" at bounding box center [9, 27] width 5 height 7
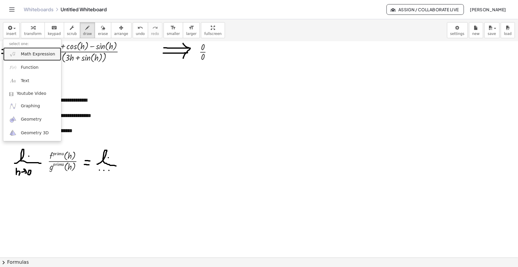
click at [18, 54] on link "Math Expression" at bounding box center [32, 54] width 58 height 13
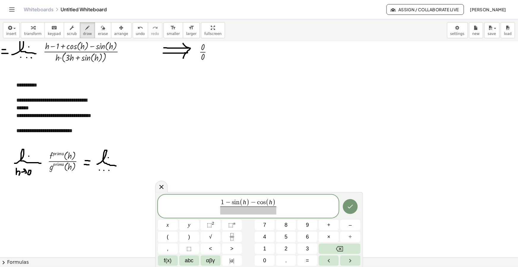
click at [258, 213] on span at bounding box center [248, 211] width 56 height 8
click at [258, 211] on span "​" at bounding box center [248, 211] width 56 height 8
click at [254, 210] on span "​" at bounding box center [248, 211] width 56 height 8
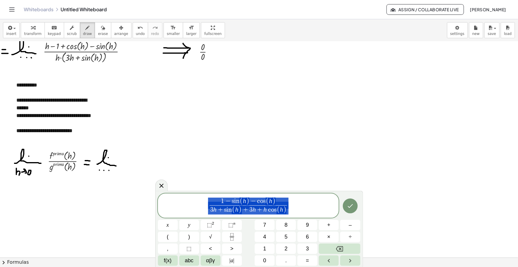
drag, startPoint x: 296, startPoint y: 203, endPoint x: 194, endPoint y: 201, distance: 102.1
click at [202, 202] on span "1 − s i n ( h ) − c o s ( h ) 3 h + s i n ( h ) + 3 h + h c o s ( h ) ​" at bounding box center [248, 206] width 181 height 18
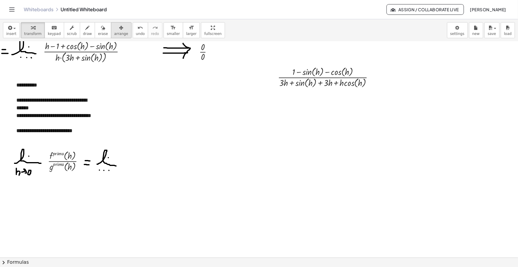
click at [114, 26] on div "button" at bounding box center [121, 27] width 14 height 7
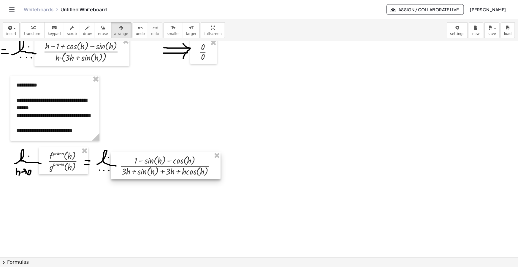
drag, startPoint x: 327, startPoint y: 84, endPoint x: 169, endPoint y: 173, distance: 181.2
click at [169, 173] on div at bounding box center [166, 165] width 110 height 27
click at [83, 29] on div "button" at bounding box center [87, 27] width 9 height 7
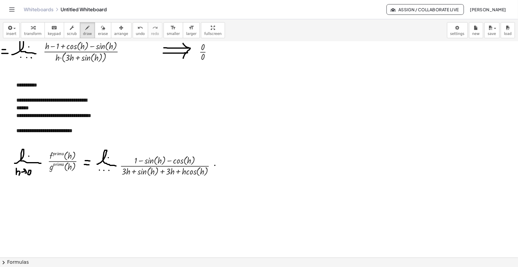
click at [217, 165] on div at bounding box center [259, 223] width 518 height 471
drag, startPoint x: 214, startPoint y: 168, endPoint x: 217, endPoint y: 169, distance: 3.0
click at [217, 169] on div at bounding box center [259, 223] width 518 height 471
click at [8, 28] on icon "button" at bounding box center [9, 27] width 5 height 7
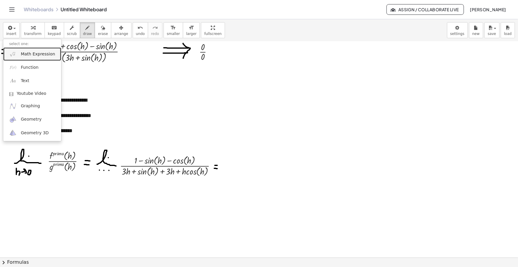
click at [32, 53] on span "Math Expression" at bounding box center [38, 54] width 34 height 6
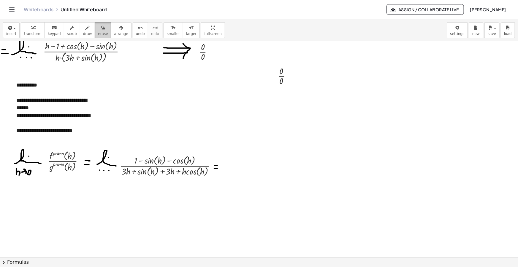
click at [101, 31] on button "erase" at bounding box center [103, 30] width 16 height 16
click at [114, 34] on span "arrange" at bounding box center [121, 34] width 14 height 4
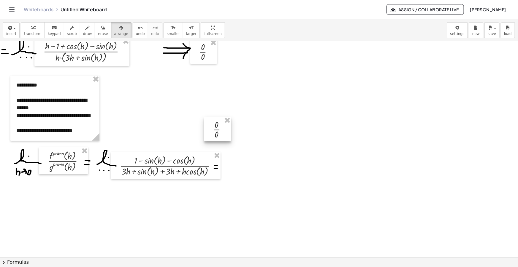
drag, startPoint x: 277, startPoint y: 87, endPoint x: 222, endPoint y: 137, distance: 74.2
click at [222, 137] on div at bounding box center [217, 129] width 27 height 25
click at [10, 30] on icon "button" at bounding box center [9, 27] width 5 height 7
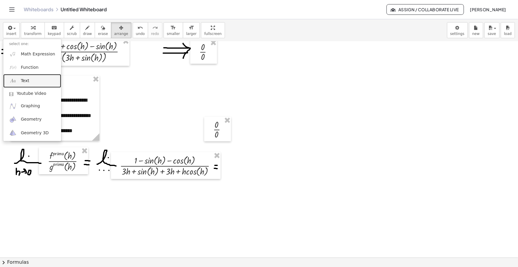
click at [45, 80] on link "Text" at bounding box center [32, 80] width 58 height 13
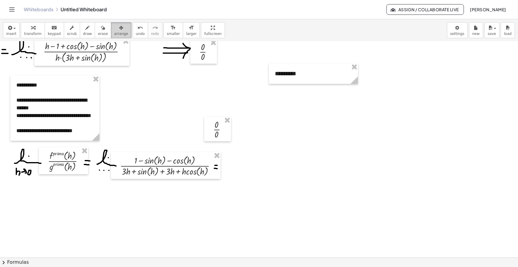
click at [119, 29] on icon "button" at bounding box center [121, 27] width 4 height 7
drag, startPoint x: 359, startPoint y: 78, endPoint x: 307, endPoint y: 80, distance: 52.3
click at [307, 80] on circle at bounding box center [303, 81] width 10 height 10
drag, startPoint x: 286, startPoint y: 77, endPoint x: 220, endPoint y: 194, distance: 134.1
click at [220, 194] on div at bounding box center [220, 192] width 37 height 20
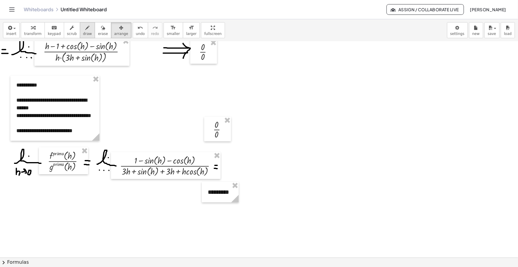
click at [83, 32] on span "draw" at bounding box center [87, 34] width 9 height 4
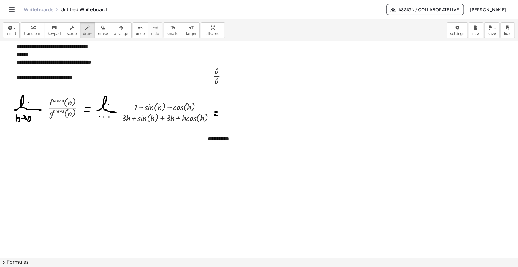
scroll to position [108, 0]
drag, startPoint x: 233, startPoint y: 119, endPoint x: 249, endPoint y: 118, distance: 15.7
click at [250, 120] on div at bounding box center [259, 169] width 518 height 471
click at [243, 113] on div at bounding box center [259, 169] width 518 height 471
click at [237, 124] on div at bounding box center [259, 169] width 518 height 471
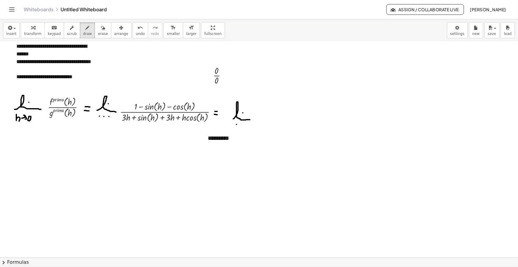
click at [239, 124] on div at bounding box center [259, 169] width 518 height 471
click at [243, 125] on div at bounding box center [259, 169] width 518 height 471
click at [9, 25] on icon "button" at bounding box center [9, 27] width 5 height 7
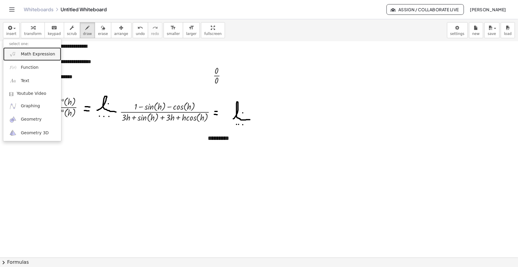
click at [42, 51] on span "Math Expression" at bounding box center [38, 54] width 34 height 6
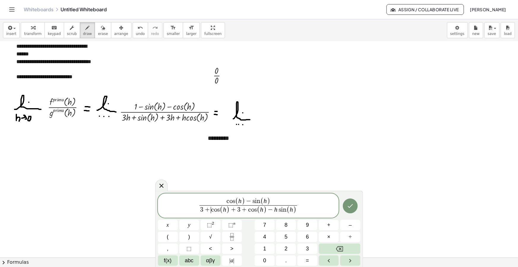
click at [211, 211] on var "c" at bounding box center [212, 210] width 3 height 7
drag, startPoint x: 265, startPoint y: 211, endPoint x: 251, endPoint y: 211, distance: 14.0
click at [219, 211] on span "3 ​ + 2 c o s ( h ) − h s i n ( h )" at bounding box center [248, 210] width 65 height 9
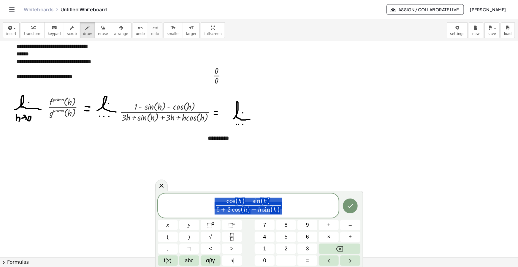
drag, startPoint x: 281, startPoint y: 205, endPoint x: 229, endPoint y: 205, distance: 52.6
click at [289, 206] on span "c o s ( h ) − s i n ( h ) 6 + 2 c o s ( h ) − h s i n ( h ) ​ ​" at bounding box center [248, 206] width 181 height 18
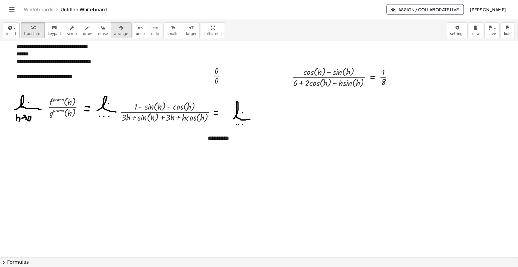
click at [116, 29] on div "button" at bounding box center [121, 27] width 14 height 7
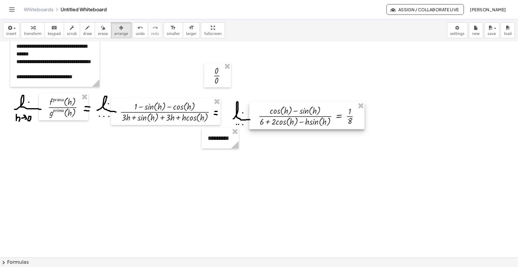
drag, startPoint x: 301, startPoint y: 83, endPoint x: 265, endPoint y: 109, distance: 44.2
click at [265, 109] on div at bounding box center [306, 115] width 115 height 27
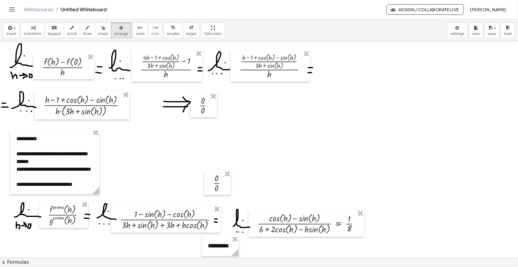
scroll to position [27, 0]
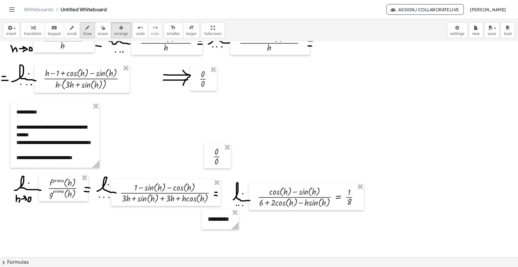
click at [83, 25] on div "button" at bounding box center [87, 27] width 9 height 7
click at [345, 191] on div at bounding box center [259, 250] width 518 height 471
click at [267, 192] on div at bounding box center [259, 250] width 518 height 471
drag, startPoint x: 295, startPoint y: 190, endPoint x: 295, endPoint y: 193, distance: 3.3
click at [295, 193] on div at bounding box center [259, 250] width 518 height 471
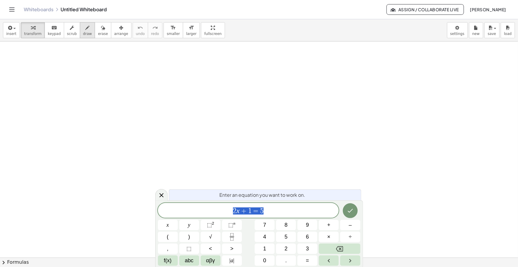
click at [83, 29] on div "button" at bounding box center [87, 27] width 9 height 7
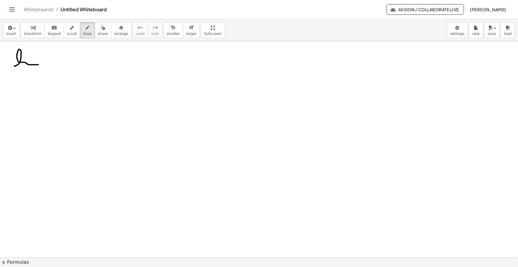
drag, startPoint x: 14, startPoint y: 66, endPoint x: 33, endPoint y: 59, distance: 19.9
drag, startPoint x: 18, startPoint y: 68, endPoint x: 19, endPoint y: 71, distance: 3.5
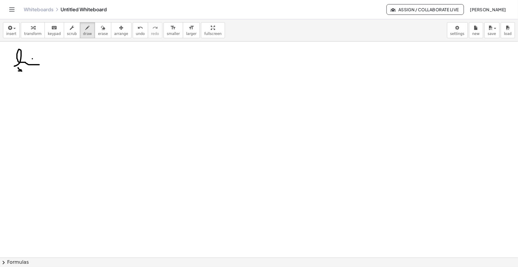
drag, startPoint x: 19, startPoint y: 71, endPoint x: 23, endPoint y: 69, distance: 4.5
drag, startPoint x: 25, startPoint y: 70, endPoint x: 30, endPoint y: 73, distance: 5.6
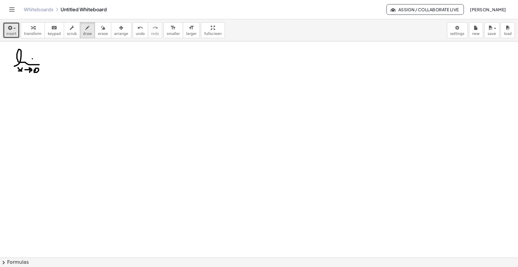
click at [14, 33] on span "insert" at bounding box center [11, 34] width 10 height 4
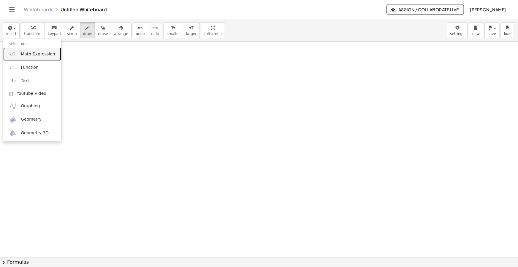
click at [30, 55] on span "Math Expression" at bounding box center [38, 54] width 34 height 6
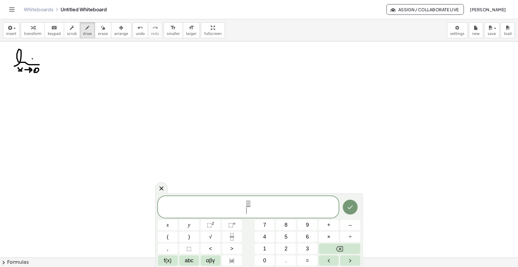
click at [246, 213] on span "​" at bounding box center [248, 211] width 4 height 8
click at [251, 202] on span "x ​ ​" at bounding box center [248, 208] width 7 height 15
click at [247, 203] on span "​" at bounding box center [248, 204] width 4 height 7
drag, startPoint x: 272, startPoint y: 207, endPoint x: 227, endPoint y: 205, distance: 45.5
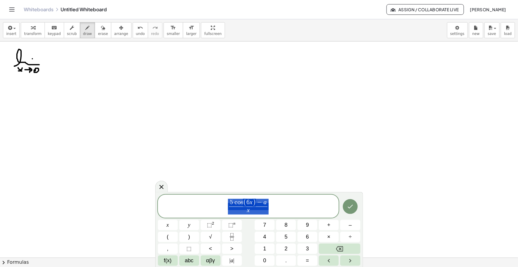
click at [229, 206] on span "5 c o s ( 6 x ) − a x ​" at bounding box center [248, 207] width 181 height 17
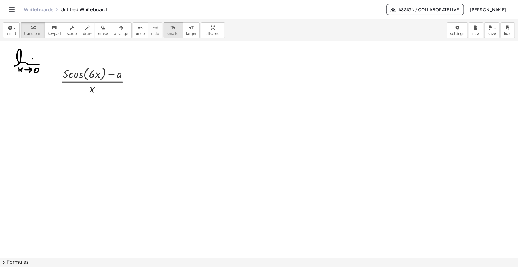
click at [167, 34] on span "smaller" at bounding box center [173, 34] width 13 height 4
click at [114, 32] on span "arrange" at bounding box center [121, 34] width 14 height 4
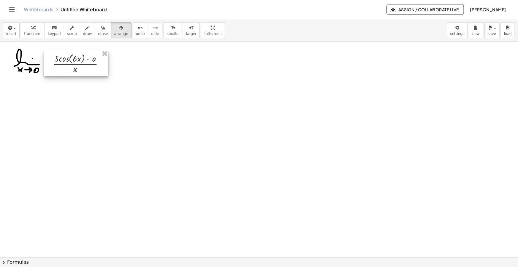
drag, startPoint x: 79, startPoint y: 60, endPoint x: 73, endPoint y: 58, distance: 6.5
click at [73, 58] on div at bounding box center [76, 63] width 64 height 26
click at [167, 34] on span "smaller" at bounding box center [173, 34] width 13 height 4
click at [183, 31] on button "format_size larger" at bounding box center [191, 30] width 17 height 16
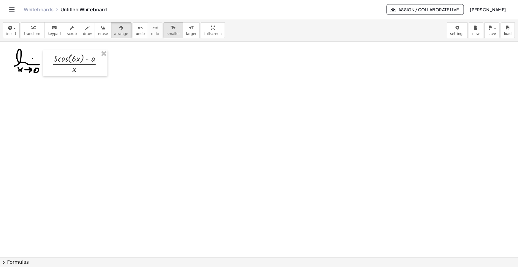
click at [167, 30] on div "format_size" at bounding box center [173, 27] width 13 height 7
drag, startPoint x: 82, startPoint y: 63, endPoint x: 76, endPoint y: 62, distance: 6.0
click at [76, 62] on div at bounding box center [73, 62] width 64 height 26
click at [83, 32] on span "draw" at bounding box center [87, 34] width 9 height 4
drag, startPoint x: 101, startPoint y: 60, endPoint x: 104, endPoint y: 60, distance: 3.3
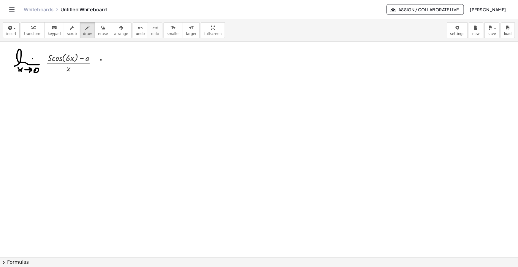
drag, startPoint x: 100, startPoint y: 65, endPoint x: 103, endPoint y: 64, distance: 3.0
drag, startPoint x: 108, startPoint y: 64, endPoint x: 127, endPoint y: 62, distance: 19.8
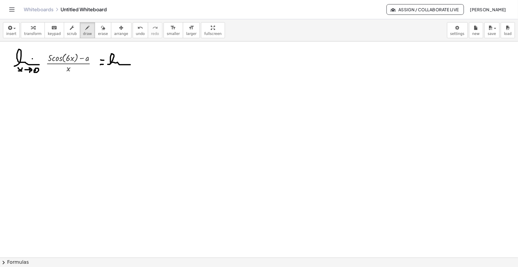
click at [86, 27] on icon "button" at bounding box center [88, 27] width 4 height 7
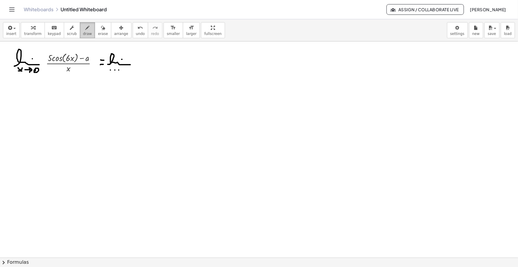
click at [86, 29] on icon "button" at bounding box center [88, 27] width 4 height 7
click at [13, 33] on span "insert" at bounding box center [11, 34] width 10 height 4
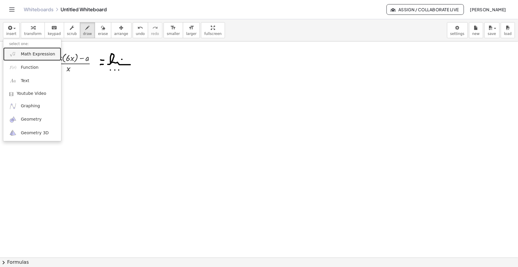
click at [33, 53] on span "Math Expression" at bounding box center [38, 54] width 34 height 6
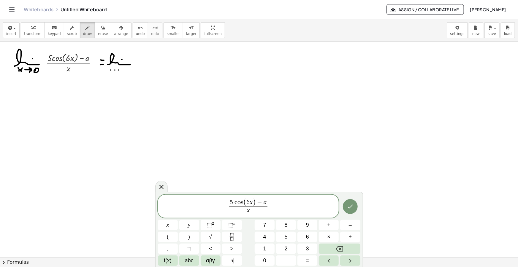
click at [274, 208] on span "5 c o s ( 6 x ) − a x ​ ​" at bounding box center [248, 207] width 181 height 17
click at [296, 202] on span "5 c o s ( 6 x ) − a x ​ · 5 c o s ( 6 x ) + a 5 c o s ( 6 x ) + a ​ ​" at bounding box center [248, 206] width 181 height 18
click at [300, 206] on span "5 c o s ( 6 x ) − a x ​ · 5 c o s ( 6 x ) + a 5 c o s ( 6 x ) + a ​ ​" at bounding box center [248, 206] width 181 height 18
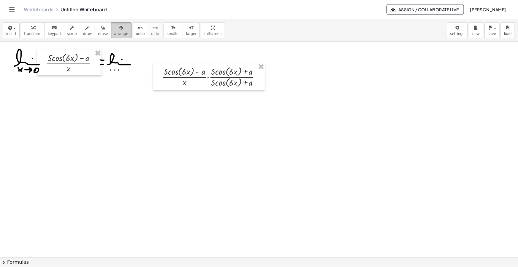
click at [114, 34] on span "arrange" at bounding box center [121, 34] width 14 height 4
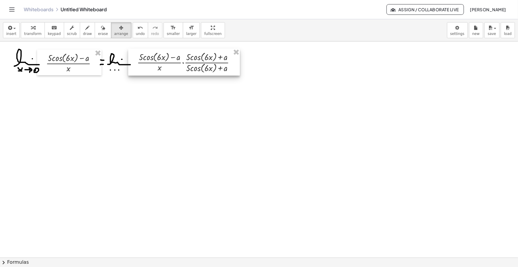
drag, startPoint x: 191, startPoint y: 77, endPoint x: 171, endPoint y: 65, distance: 23.2
click at [171, 65] on div at bounding box center [184, 62] width 112 height 27
click at [85, 26] on button "draw" at bounding box center [87, 30] width 15 height 16
drag, startPoint x: 237, startPoint y: 61, endPoint x: 240, endPoint y: 61, distance: 3.9
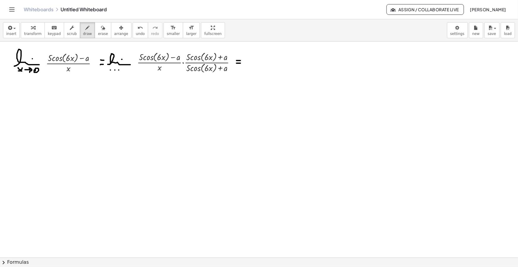
drag, startPoint x: 237, startPoint y: 63, endPoint x: 240, endPoint y: 63, distance: 3.9
drag, startPoint x: 246, startPoint y: 65, endPoint x: 263, endPoint y: 66, distance: 17.2
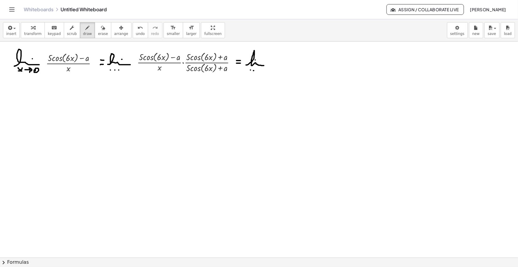
click at [7, 26] on icon "button" at bounding box center [9, 27] width 5 height 7
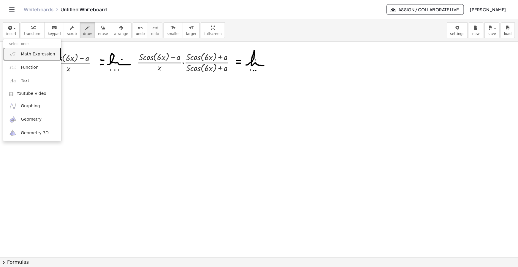
click at [21, 51] on span "Math Expression" at bounding box center [38, 54] width 34 height 6
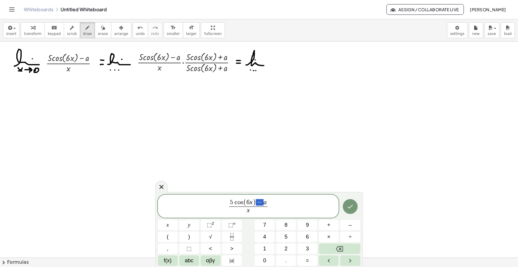
drag, startPoint x: 262, startPoint y: 203, endPoint x: 259, endPoint y: 202, distance: 3.4
click at [254, 208] on span "x ​" at bounding box center [248, 211] width 38 height 8
click at [268, 200] on span "5 c o s ( 6 x ) − a ​" at bounding box center [248, 201] width 48 height 8
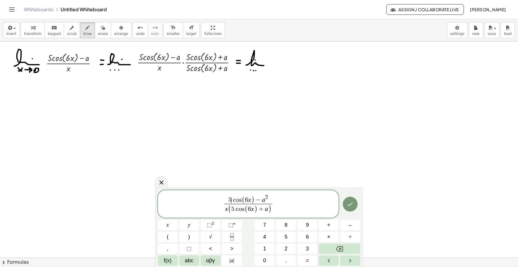
click at [231, 202] on span "5 ​ c o s ( 6 x ) − a 2" at bounding box center [248, 200] width 48 height 10
drag, startPoint x: 278, startPoint y: 205, endPoint x: 219, endPoint y: 198, distance: 58.9
click at [220, 198] on span "2 5 c o s 2 ( 6 x ) − a 2 x ( 5 c o s ( 6 x ) + a ) ​" at bounding box center [248, 204] width 181 height 21
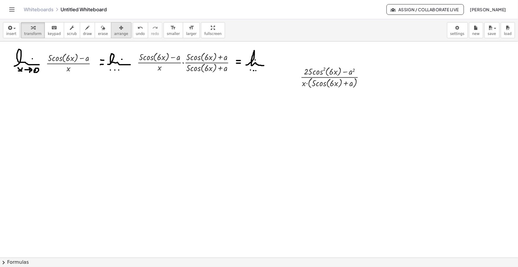
click at [119, 26] on icon "button" at bounding box center [121, 27] width 4 height 7
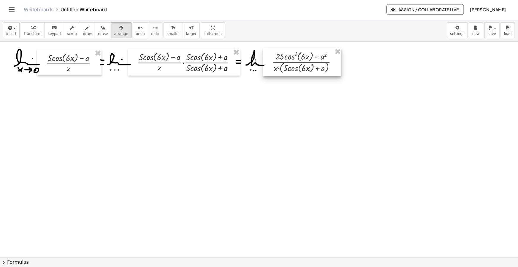
drag, startPoint x: 320, startPoint y: 79, endPoint x: 229, endPoint y: 58, distance: 94.1
click at [291, 64] on div at bounding box center [302, 62] width 78 height 28
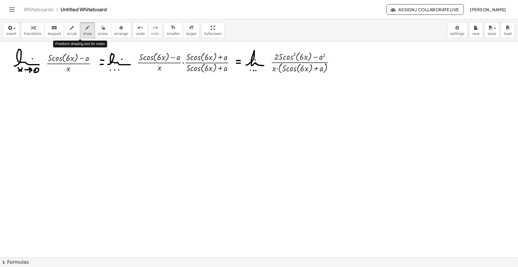
drag, startPoint x: 81, startPoint y: 32, endPoint x: 290, endPoint y: 70, distance: 212.5
click at [83, 32] on span "draw" at bounding box center [87, 34] width 9 height 4
drag, startPoint x: 8, startPoint y: 96, endPoint x: 12, endPoint y: 97, distance: 4.2
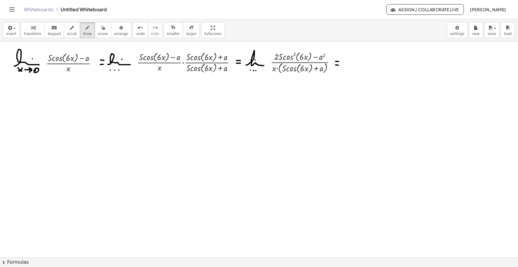
drag, startPoint x: 6, startPoint y: 100, endPoint x: 11, endPoint y: 101, distance: 5.4
drag, startPoint x: 16, startPoint y: 101, endPoint x: 31, endPoint y: 95, distance: 16.3
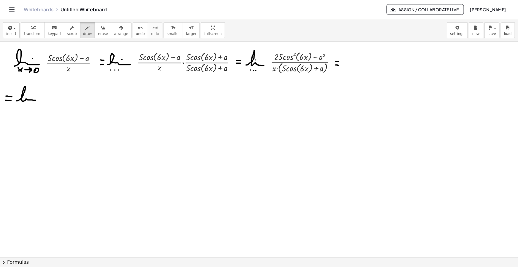
click at [9, 30] on icon "button" at bounding box center [9, 27] width 5 height 7
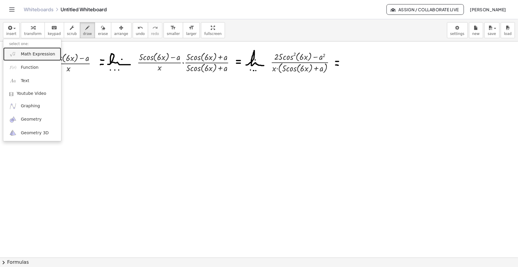
click at [27, 54] on span "Math Expression" at bounding box center [38, 54] width 34 height 6
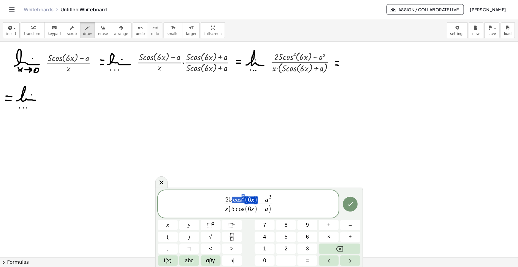
drag, startPoint x: 256, startPoint y: 200, endPoint x: 233, endPoint y: 199, distance: 23.5
drag, startPoint x: 256, startPoint y: 198, endPoint x: 232, endPoint y: 200, distance: 23.8
click at [229, 200] on span "1" at bounding box center [228, 200] width 3 height 7
click at [222, 200] on span "( 2 5 − 2 5 ​ s i n 2 ( 6 x ) )" at bounding box center [245, 198] width 52 height 11
click at [265, 199] on span "−" at bounding box center [268, 200] width 8 height 7
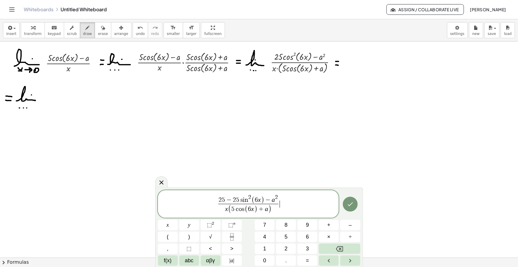
click at [302, 199] on span "2 5 − 2 5 s i n 2 ( 6 x ) − a 2 x ( 5 c o s ( 6 x ) + a ) ​ ​" at bounding box center [248, 204] width 181 height 21
drag, startPoint x: 302, startPoint y: 207, endPoint x: 176, endPoint y: 197, distance: 126.3
click at [178, 197] on span "2 5 − 2 5 s i n 2 ( 6 x ) − a 2 x ( 5 c o s ( 6 x ) + a ) ​ ​" at bounding box center [248, 204] width 181 height 21
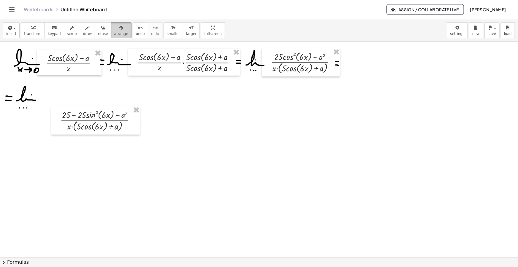
drag, startPoint x: 105, startPoint y: 33, endPoint x: 104, endPoint y: 37, distance: 4.5
click at [114, 33] on span "arrange" at bounding box center [121, 34] width 14 height 4
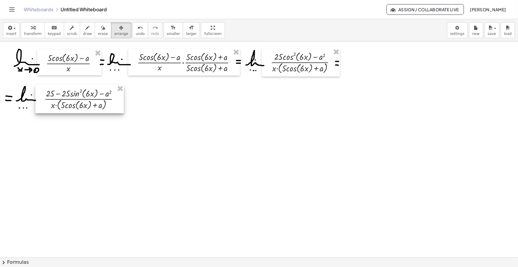
drag, startPoint x: 90, startPoint y: 125, endPoint x: 72, endPoint y: 103, distance: 27.4
click at [73, 104] on div at bounding box center [79, 99] width 88 height 28
click at [86, 30] on icon "button" at bounding box center [88, 27] width 4 height 7
drag, startPoint x: 119, startPoint y: 98, endPoint x: 123, endPoint y: 98, distance: 3.9
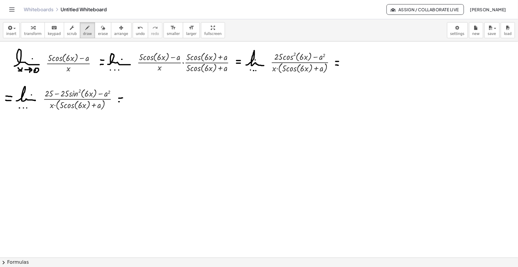
drag, startPoint x: 119, startPoint y: 102, endPoint x: 123, endPoint y: 102, distance: 4.2
drag, startPoint x: 129, startPoint y: 103, endPoint x: 145, endPoint y: 102, distance: 16.6
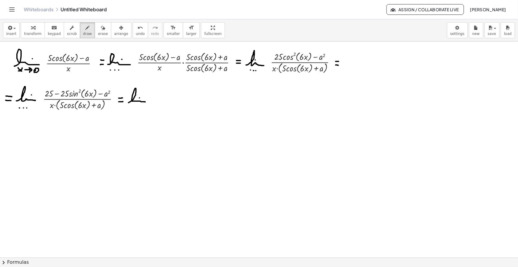
click at [83, 27] on div "button" at bounding box center [87, 27] width 9 height 7
click at [8, 29] on icon "button" at bounding box center [9, 27] width 5 height 7
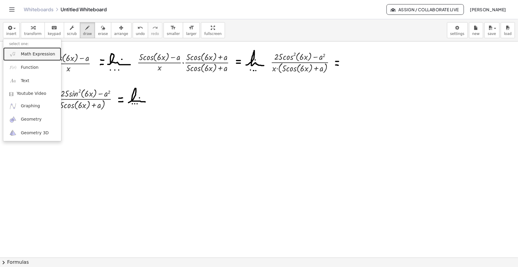
click at [35, 51] on span "Math Expression" at bounding box center [38, 54] width 34 height 6
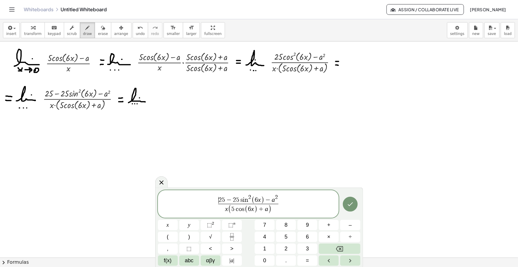
click at [219, 199] on span "​ 2 5 − 2 5 s i n 2 ( 6 x ) − a 2" at bounding box center [248, 200] width 61 height 10
click at [224, 208] on span "x ( 5 c o s ( 6 x ) + a )" at bounding box center [248, 209] width 61 height 11
click at [225, 199] on span "2 5 − 2 5 s i n 2 ( 6 x ) − a 2" at bounding box center [248, 200] width 61 height 10
click at [276, 200] on var "a" at bounding box center [276, 200] width 3 height 7
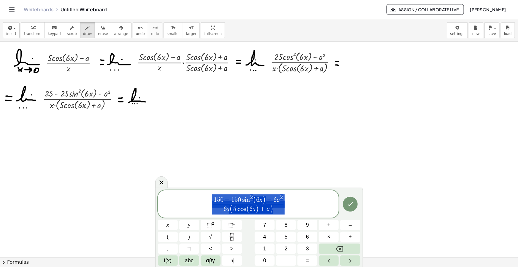
drag, startPoint x: 294, startPoint y: 205, endPoint x: 194, endPoint y: 202, distance: 99.8
click at [194, 202] on span "1 5 0 − 1 5 0 s i n 2 ( 6 x ) − 6 a 2 6 x ( 5 c o s ( 6 x ) + a ) ​" at bounding box center [248, 204] width 181 height 21
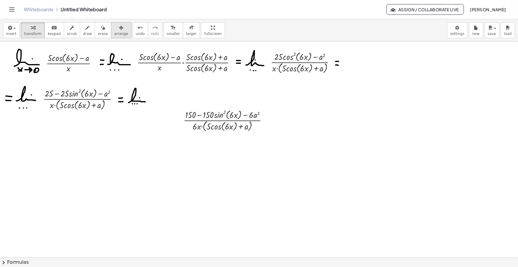
click at [114, 34] on span "arrange" at bounding box center [121, 34] width 14 height 4
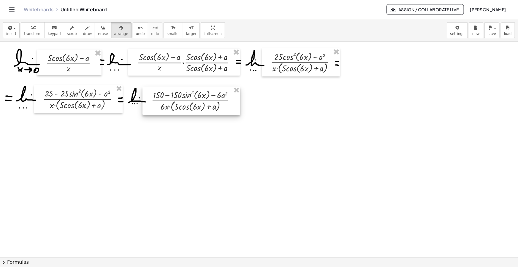
drag, startPoint x: 193, startPoint y: 122, endPoint x: 161, endPoint y: 102, distance: 37.7
click at [161, 102] on div at bounding box center [192, 101] width 98 height 28
click at [83, 30] on div "button" at bounding box center [87, 27] width 9 height 7
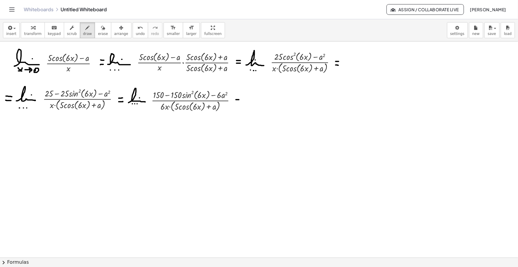
drag, startPoint x: 236, startPoint y: 100, endPoint x: 239, endPoint y: 99, distance: 3.3
drag, startPoint x: 243, startPoint y: 103, endPoint x: 262, endPoint y: 105, distance: 19.7
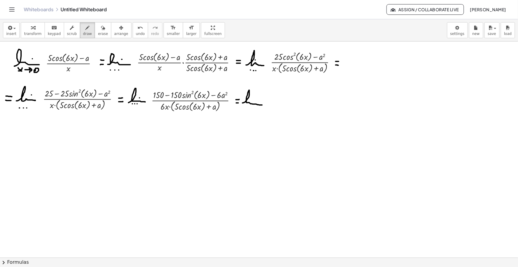
click at [14, 26] on div "button" at bounding box center [11, 27] width 10 height 7
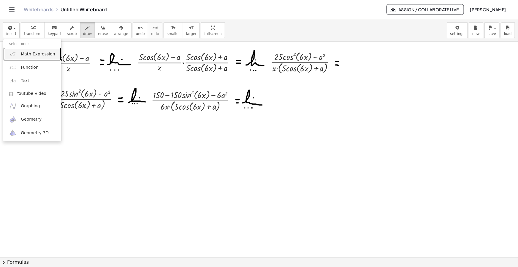
click at [30, 56] on span "Math Expression" at bounding box center [38, 54] width 34 height 6
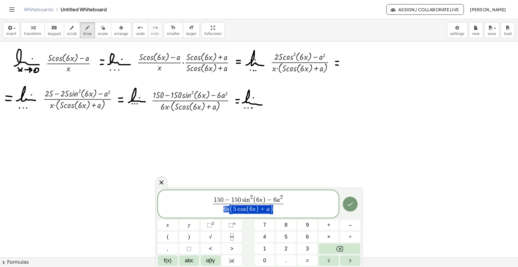
drag, startPoint x: 274, startPoint y: 209, endPoint x: 223, endPoint y: 211, distance: 51.1
click at [223, 211] on span "6 x ( 5 c o s ( 6 x ) + a )" at bounding box center [248, 209] width 70 height 11
drag, startPoint x: 282, startPoint y: 199, endPoint x: 225, endPoint y: 200, distance: 56.7
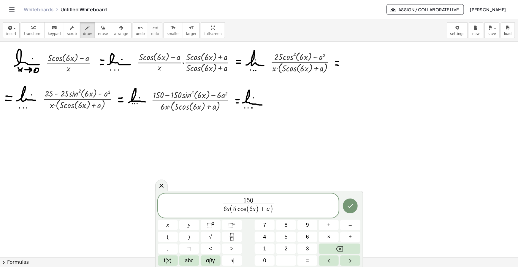
click at [285, 205] on span "1 5 0 ​ 6 x ( 5 c o s ( 6 x ) + a ) ​" at bounding box center [248, 206] width 181 height 18
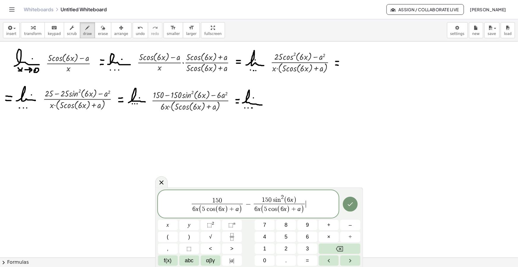
click at [314, 204] on span "1 5 0 6 x ( 5 c o s ( 6 x ) + a ) ​ − 1 5 0 s i n 2 ( 6 x ) 6 x ( 5 c o s ( 6 x…" at bounding box center [248, 204] width 181 height 21
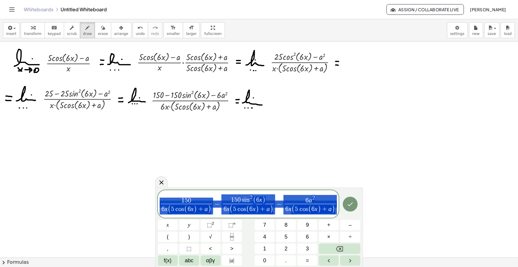
drag, startPoint x: 336, startPoint y: 204, endPoint x: 153, endPoint y: 191, distance: 183.6
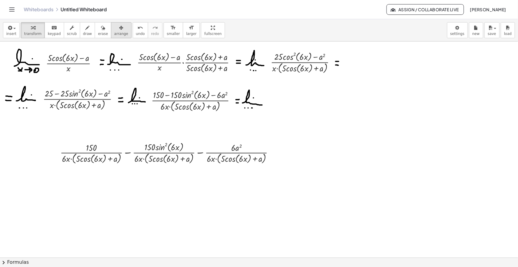
click at [114, 27] on div "button" at bounding box center [121, 27] width 14 height 7
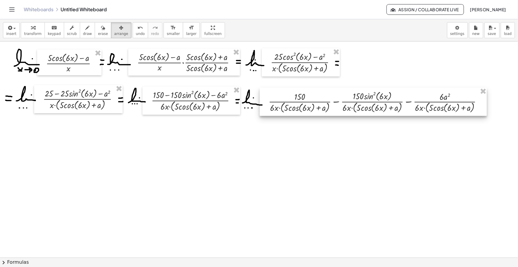
drag, startPoint x: 136, startPoint y: 159, endPoint x: 341, endPoint y: 108, distance: 211.7
click at [341, 108] on div at bounding box center [373, 102] width 227 height 28
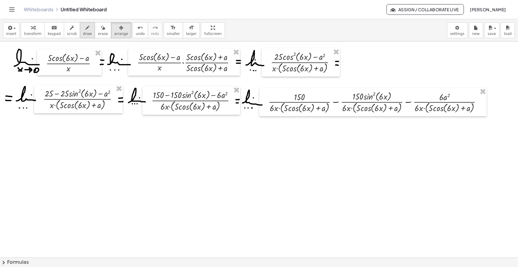
click at [86, 30] on icon "button" at bounding box center [88, 27] width 4 height 7
drag, startPoint x: 5, startPoint y: 127, endPoint x: 9, endPoint y: 127, distance: 4.2
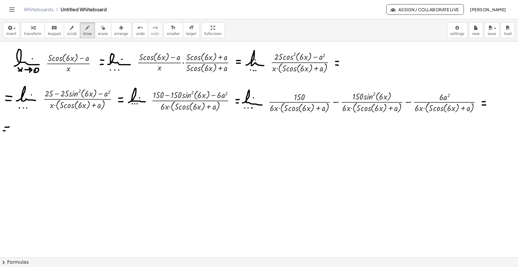
drag, startPoint x: 3, startPoint y: 131, endPoint x: 9, endPoint y: 131, distance: 5.9
drag, startPoint x: 13, startPoint y: 133, endPoint x: 39, endPoint y: 130, distance: 25.8
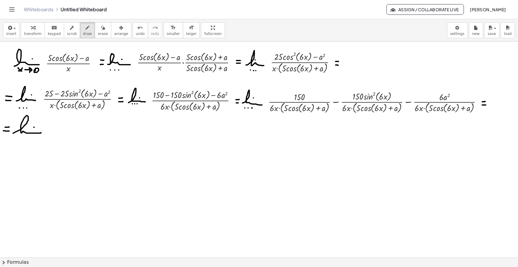
click at [12, 25] on div "button" at bounding box center [11, 27] width 10 height 7
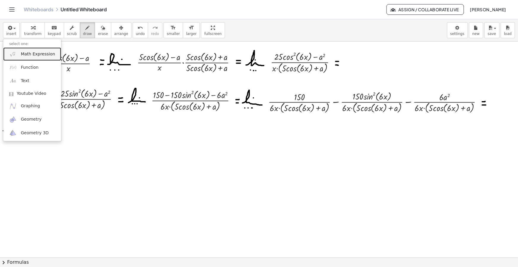
click at [30, 49] on link "Math Expression" at bounding box center [32, 54] width 58 height 13
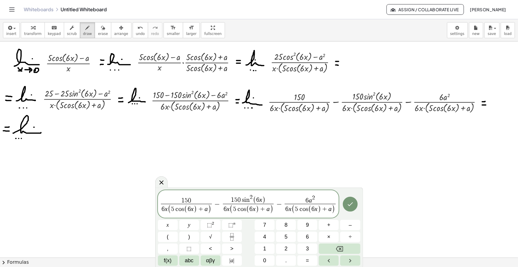
click at [193, 199] on span "1 5 0" at bounding box center [186, 201] width 51 height 7
click at [164, 211] on span "6" at bounding box center [163, 209] width 3 height 7
click at [238, 200] on span "0" at bounding box center [237, 200] width 3 height 7
click at [229, 211] on span "6" at bounding box center [227, 209] width 3 height 7
click at [248, 200] on span "2" at bounding box center [247, 198] width 3 height 6
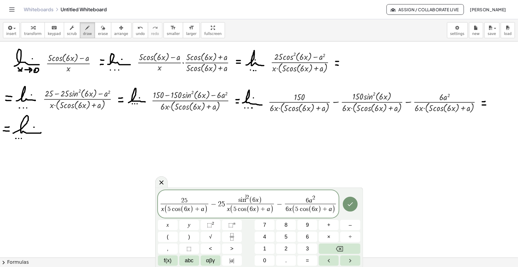
click at [249, 200] on span "s i n ​ 2 ( 6 x )" at bounding box center [251, 200] width 48 height 10
click at [308, 197] on span "6 a 2" at bounding box center [310, 199] width 51 height 9
click at [288, 209] on span "6" at bounding box center [287, 209] width 3 height 7
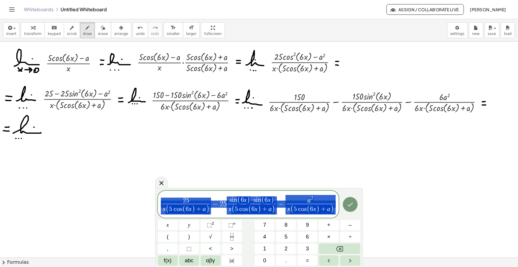
drag, startPoint x: 337, startPoint y: 203, endPoint x: 172, endPoint y: 200, distance: 165.4
click at [172, 200] on span "2 5 x ( 5 c o s ( 6 x ) + a ) ​ − 2 5 s i n ( 6 x ) · s i n ( 6 x ) x ( 5 c o s…" at bounding box center [248, 205] width 181 height 21
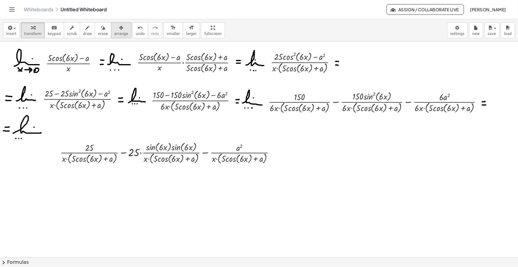
click at [115, 30] on div "button" at bounding box center [121, 27] width 14 height 7
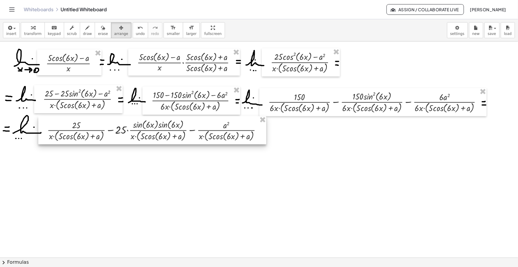
drag, startPoint x: 104, startPoint y: 156, endPoint x: 83, endPoint y: 64, distance: 94.6
click at [91, 135] on div at bounding box center [152, 130] width 228 height 28
click at [83, 35] on span "draw" at bounding box center [87, 34] width 9 height 4
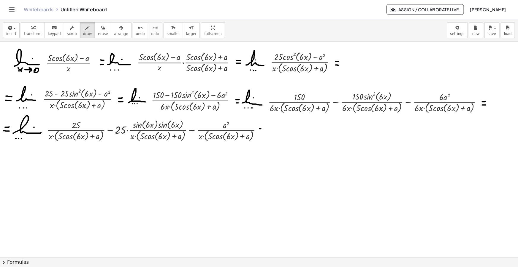
drag, startPoint x: 260, startPoint y: 129, endPoint x: 263, endPoint y: 129, distance: 3.6
drag, startPoint x: 266, startPoint y: 134, endPoint x: 278, endPoint y: 134, distance: 12.5
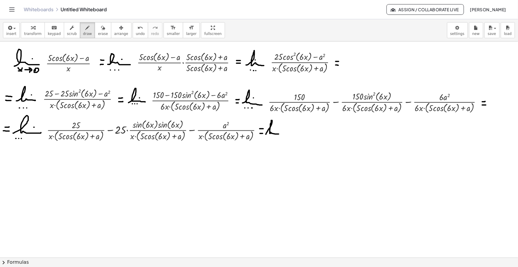
click at [7, 25] on icon "button" at bounding box center [9, 27] width 5 height 7
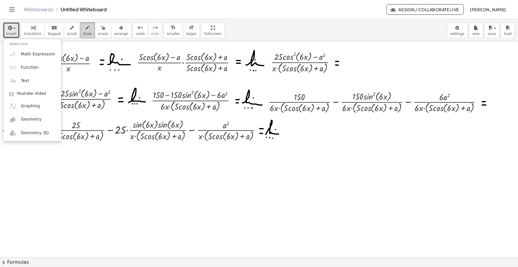
click at [86, 29] on button "draw" at bounding box center [87, 30] width 15 height 16
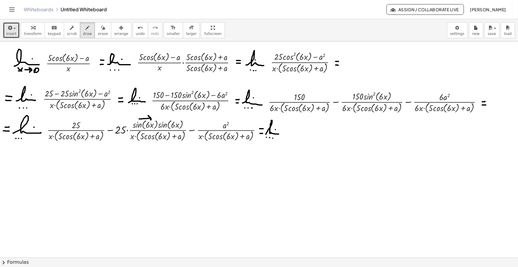
drag, startPoint x: 139, startPoint y: 119, endPoint x: 151, endPoint y: 120, distance: 11.3
drag, startPoint x: 154, startPoint y: 116, endPoint x: 156, endPoint y: 121, distance: 4.4
click at [119, 29] on icon "button" at bounding box center [121, 27] width 4 height 7
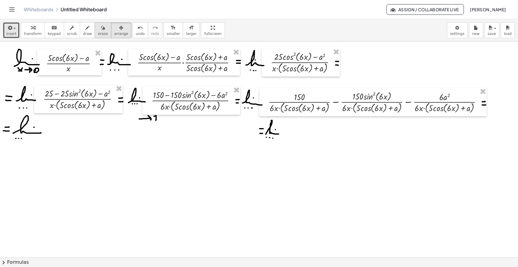
click at [101, 29] on icon "button" at bounding box center [103, 27] width 4 height 7
drag, startPoint x: 289, startPoint y: 135, endPoint x: 92, endPoint y: 133, distance: 196.5
click at [7, 29] on icon "button" at bounding box center [9, 27] width 5 height 7
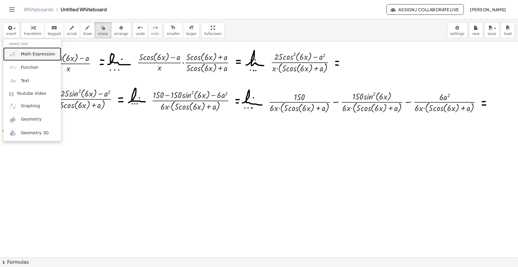
click at [37, 53] on span "Math Expression" at bounding box center [38, 54] width 34 height 6
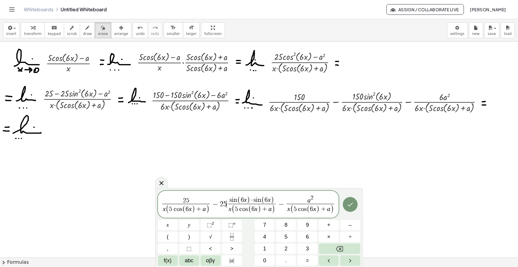
click at [226, 204] on span "2 5 x ( 5 c o s ( 6 x ) + a ) ​ − 2 5 ​ s i n ( 6 x ) · s i n ( 6 x ) x ( 5 c o…" at bounding box center [248, 205] width 181 height 21
click at [230, 210] on span "​ x ( 5 c o s ( 6 x ) + a )" at bounding box center [254, 209] width 48 height 11
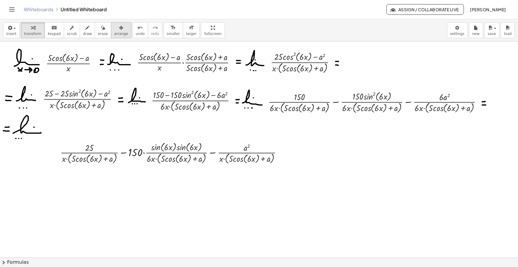
click at [111, 31] on button "arrange" at bounding box center [121, 30] width 20 height 16
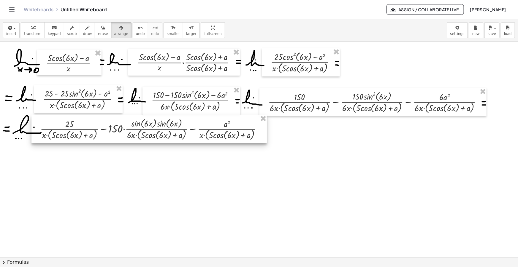
drag, startPoint x: 70, startPoint y: 135, endPoint x: 56, endPoint y: 133, distance: 14.1
click at [56, 133] on div at bounding box center [148, 129] width 235 height 28
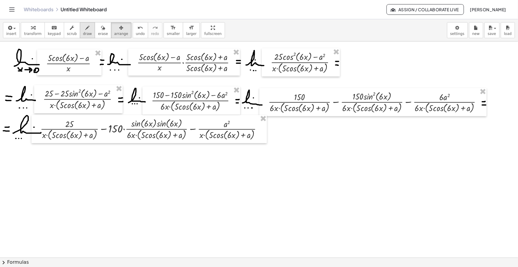
click at [83, 24] on div "button" at bounding box center [87, 27] width 9 height 7
drag, startPoint x: 132, startPoint y: 120, endPoint x: 155, endPoint y: 118, distance: 23.3
drag, startPoint x: 139, startPoint y: 112, endPoint x: 143, endPoint y: 113, distance: 4.0
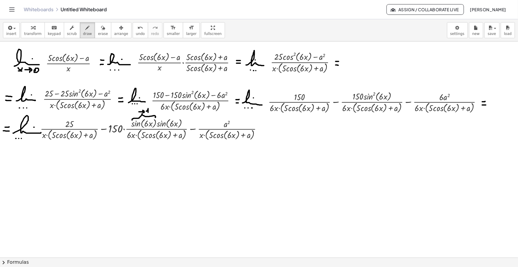
drag, startPoint x: 257, startPoint y: 127, endPoint x: 261, endPoint y: 128, distance: 3.6
drag, startPoint x: 3, startPoint y: 150, endPoint x: 6, endPoint y: 150, distance: 3.0
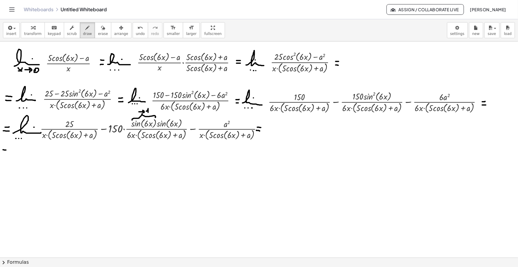
drag, startPoint x: 3, startPoint y: 154, endPoint x: 6, endPoint y: 154, distance: 3.3
drag, startPoint x: 13, startPoint y: 151, endPoint x: 26, endPoint y: 150, distance: 13.4
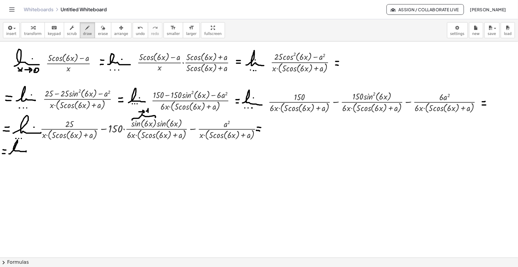
click at [14, 28] on span "button" at bounding box center [14, 28] width 2 height 1
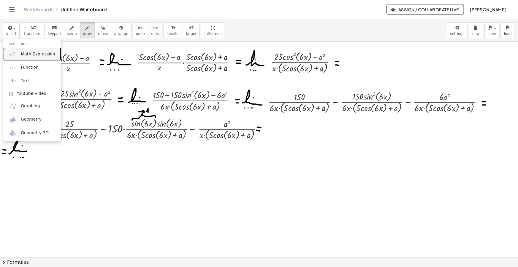
click at [29, 53] on span "Math Expression" at bounding box center [38, 54] width 34 height 6
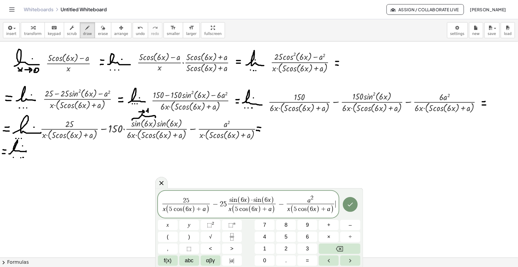
click at [227, 204] on span "2 5 x ( 5 c o s ( 6 x ) + a ) ​ − 2 5 s i n ( 6 x ) · s i n ( 6 x ) x ( 5 c o s…" at bounding box center [248, 205] width 181 height 21
click at [233, 210] on span "x ( 5 c o s ( 6 x ) + a )" at bounding box center [254, 209] width 48 height 11
drag, startPoint x: 253, startPoint y: 199, endPoint x: 232, endPoint y: 199, distance: 21.7
click at [229, 204] on span "0" at bounding box center [229, 204] width 4 height 7
click at [238, 201] on span "s i n ( 6 x )" at bounding box center [248, 201] width 45 height 8
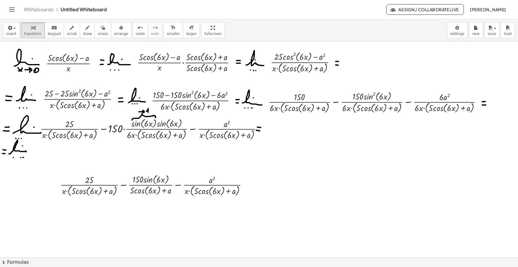
click at [114, 31] on div "button" at bounding box center [121, 27] width 14 height 7
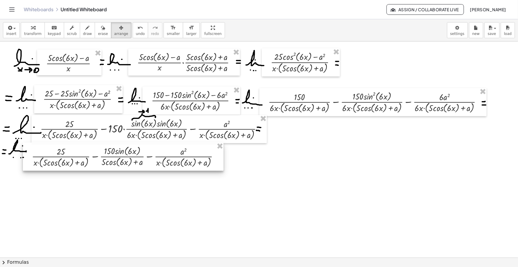
drag, startPoint x: 105, startPoint y: 174, endPoint x: 85, endPoint y: 157, distance: 26.5
click at [85, 157] on div at bounding box center [123, 157] width 201 height 28
click at [86, 31] on icon "button" at bounding box center [88, 27] width 4 height 7
